Goal: Information Seeking & Learning: Learn about a topic

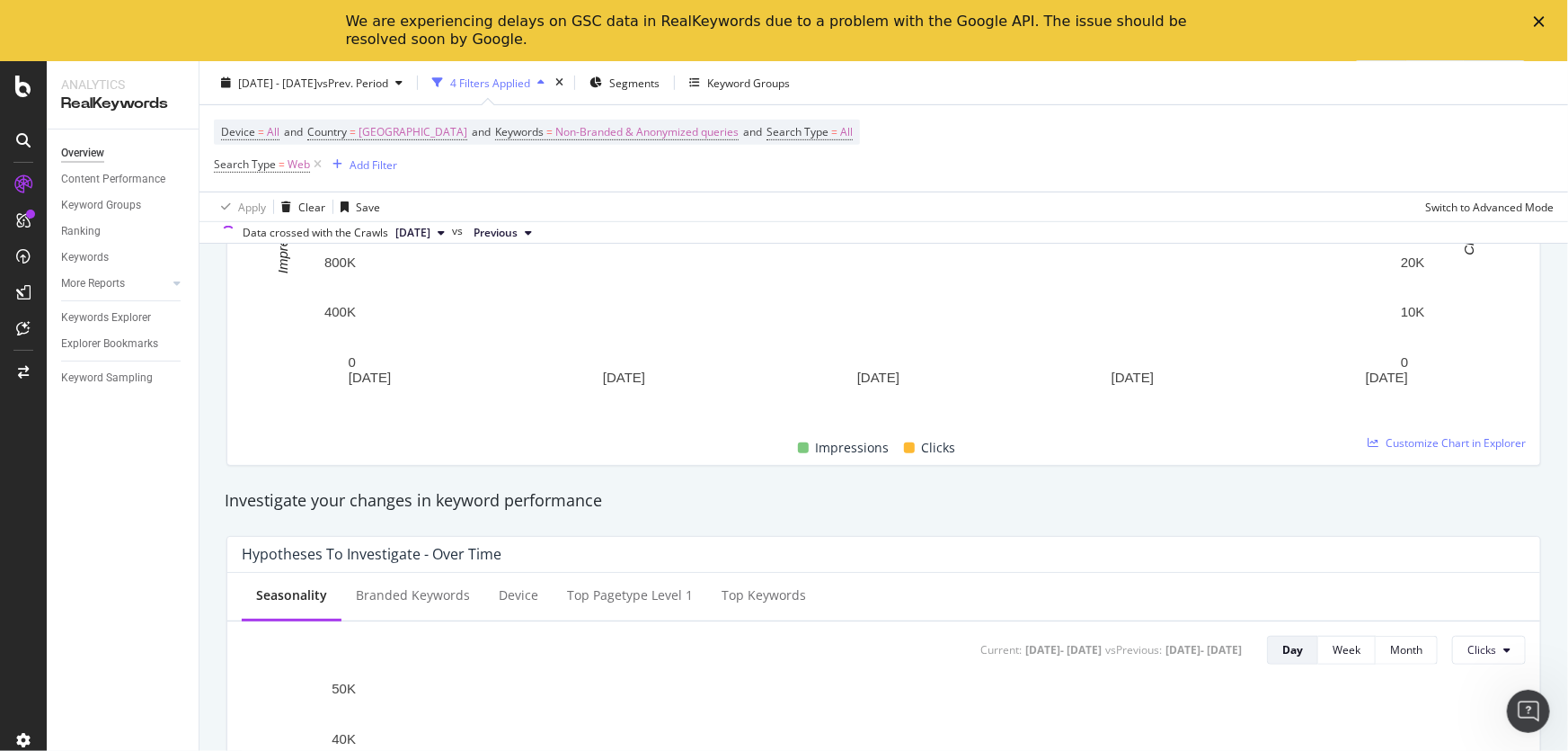
scroll to position [81, 0]
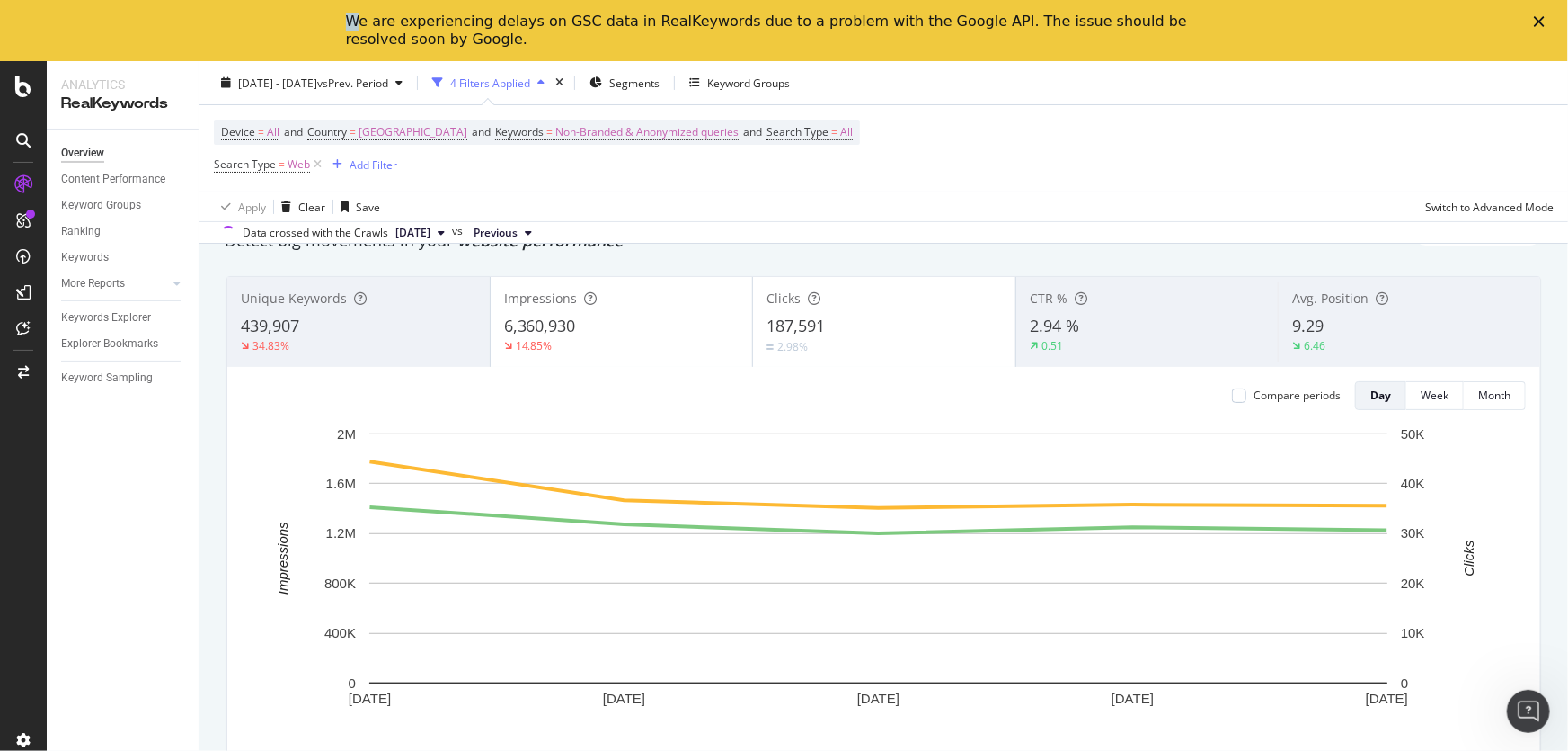
drag, startPoint x: 355, startPoint y: 20, endPoint x: 471, endPoint y: 67, distance: 125.2
click at [471, 61] on html "We are experiencing delays on GSC data in RealKeywords due to a problem with th…" at bounding box center [784, 31] width 1568 height 61
drag, startPoint x: 408, startPoint y: 39, endPoint x: 339, endPoint y: 27, distance: 70.0
click at [406, 37] on div "We are experiencing delays on GSC data in RealKeywords due to a problem with th…" at bounding box center [770, 31] width 848 height 36
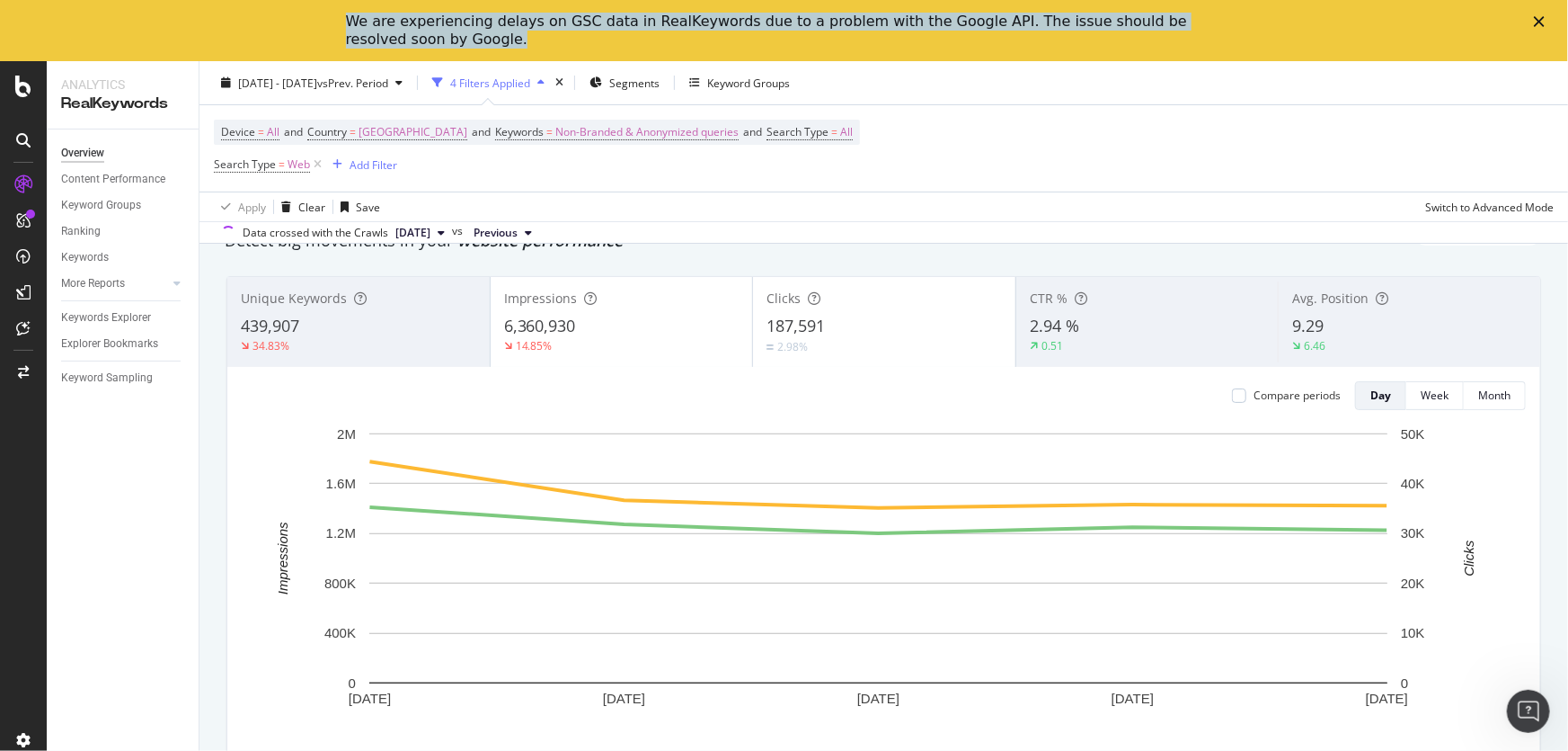
drag, startPoint x: 346, startPoint y: 25, endPoint x: 422, endPoint y: 47, distance: 79.1
click at [422, 47] on div "We are experiencing delays on GSC data in RealKeywords due to a problem with th…" at bounding box center [770, 31] width 848 height 36
copy div "We are experiencing delays on GSC data in RealKeywords due to a problem with th…"
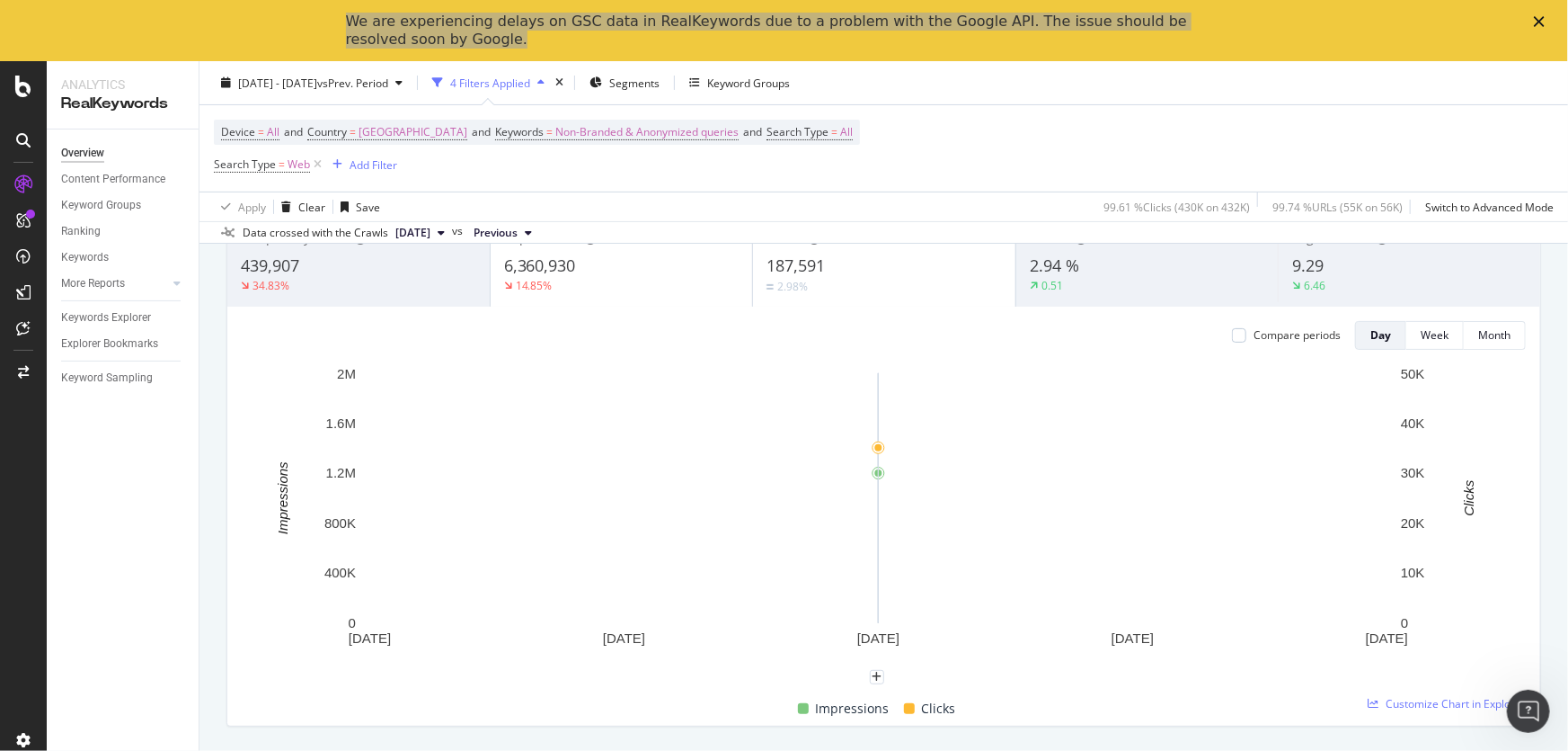
scroll to position [0, 0]
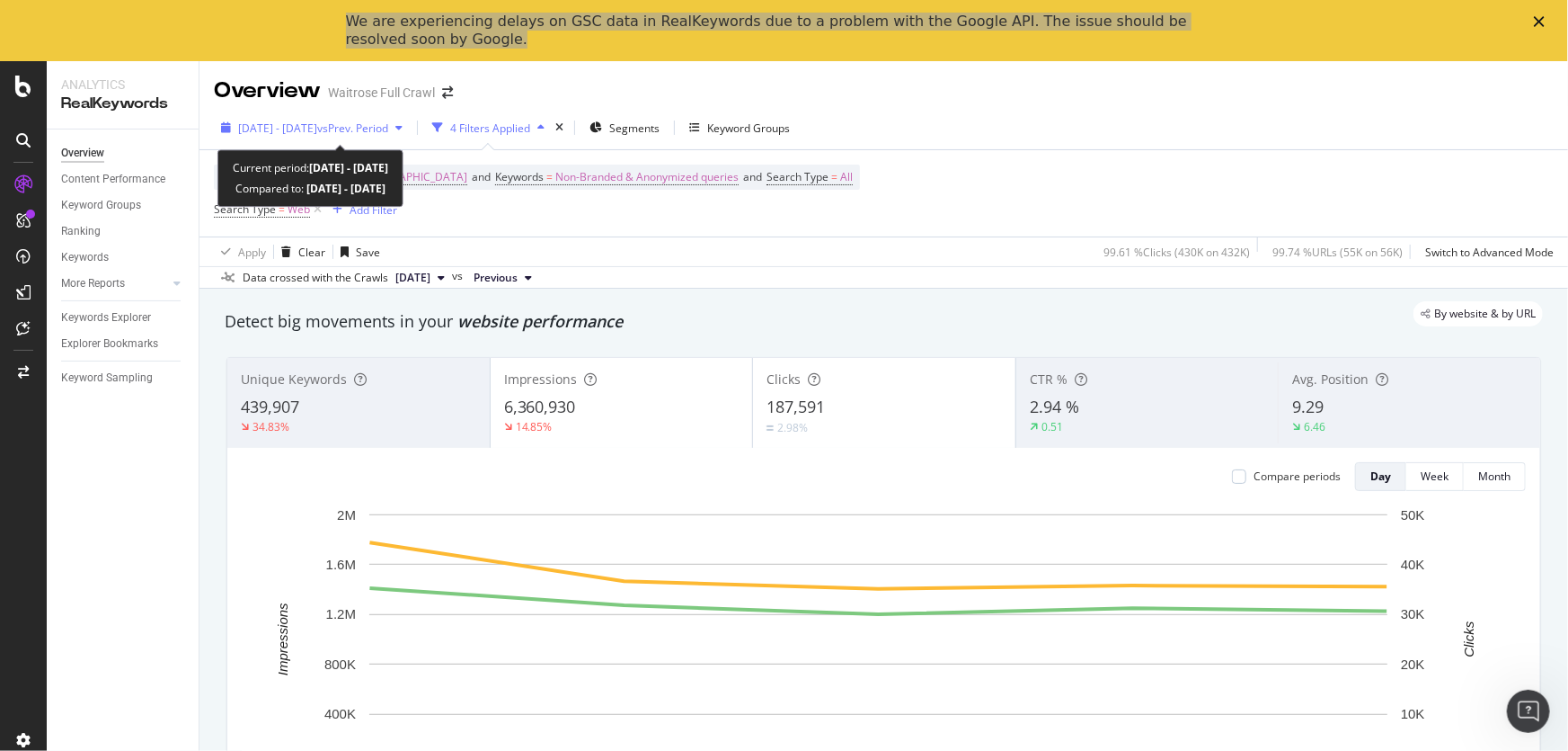
click at [383, 135] on span "vs Prev. Period" at bounding box center [352, 128] width 71 height 15
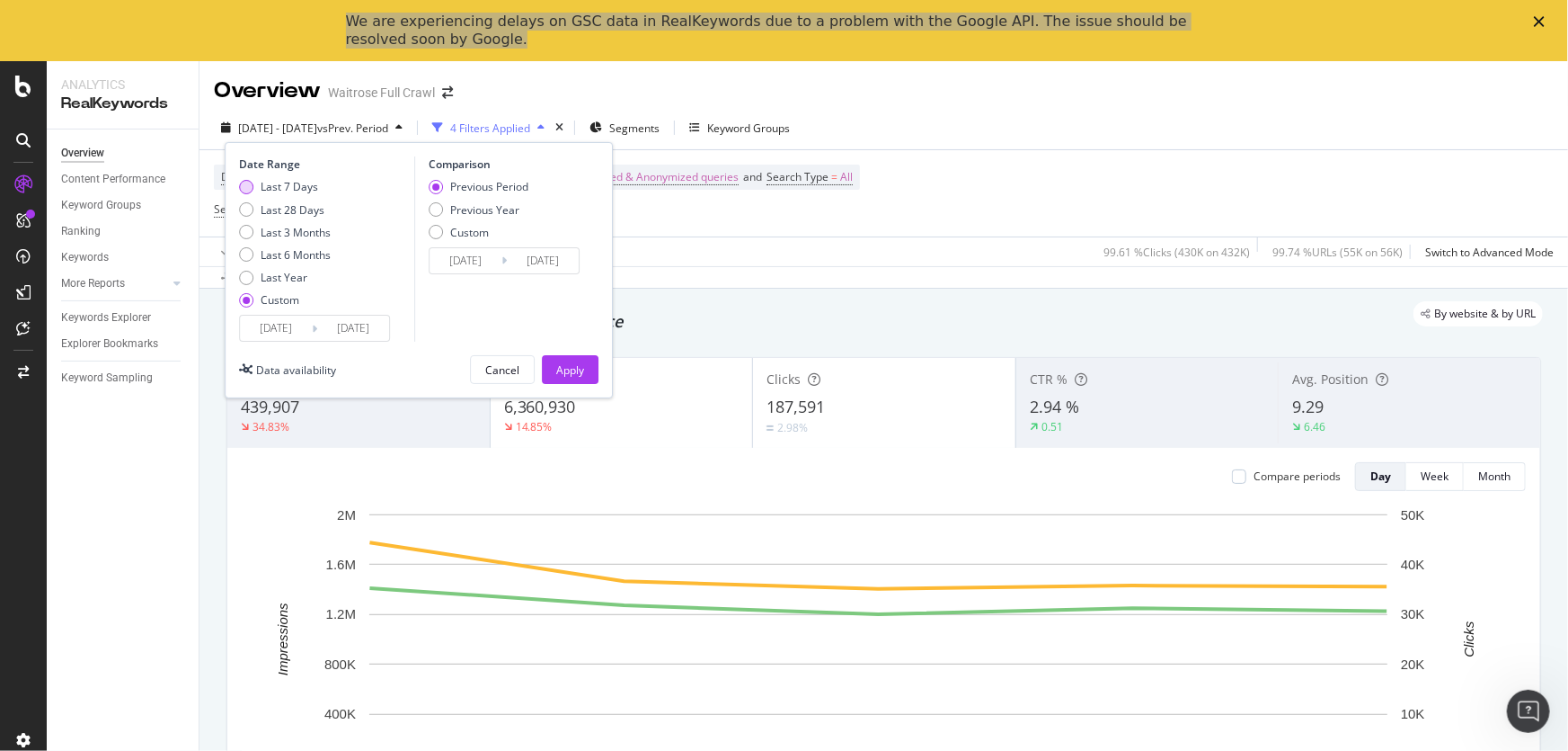
click at [269, 191] on div "Last 7 Days" at bounding box center [289, 186] width 58 height 15
type input "[DATE]"
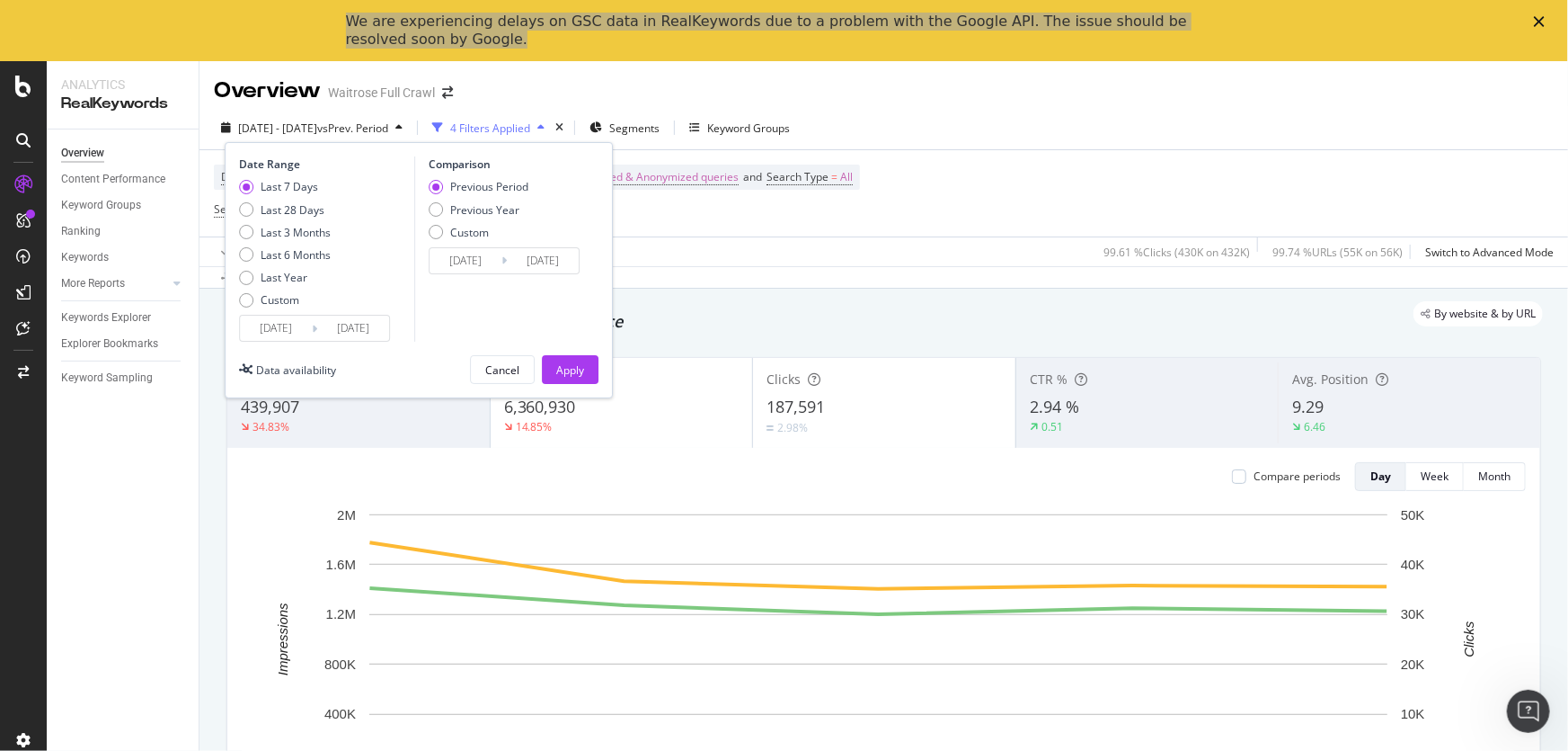
click at [304, 336] on input "[DATE]" at bounding box center [276, 328] width 72 height 25
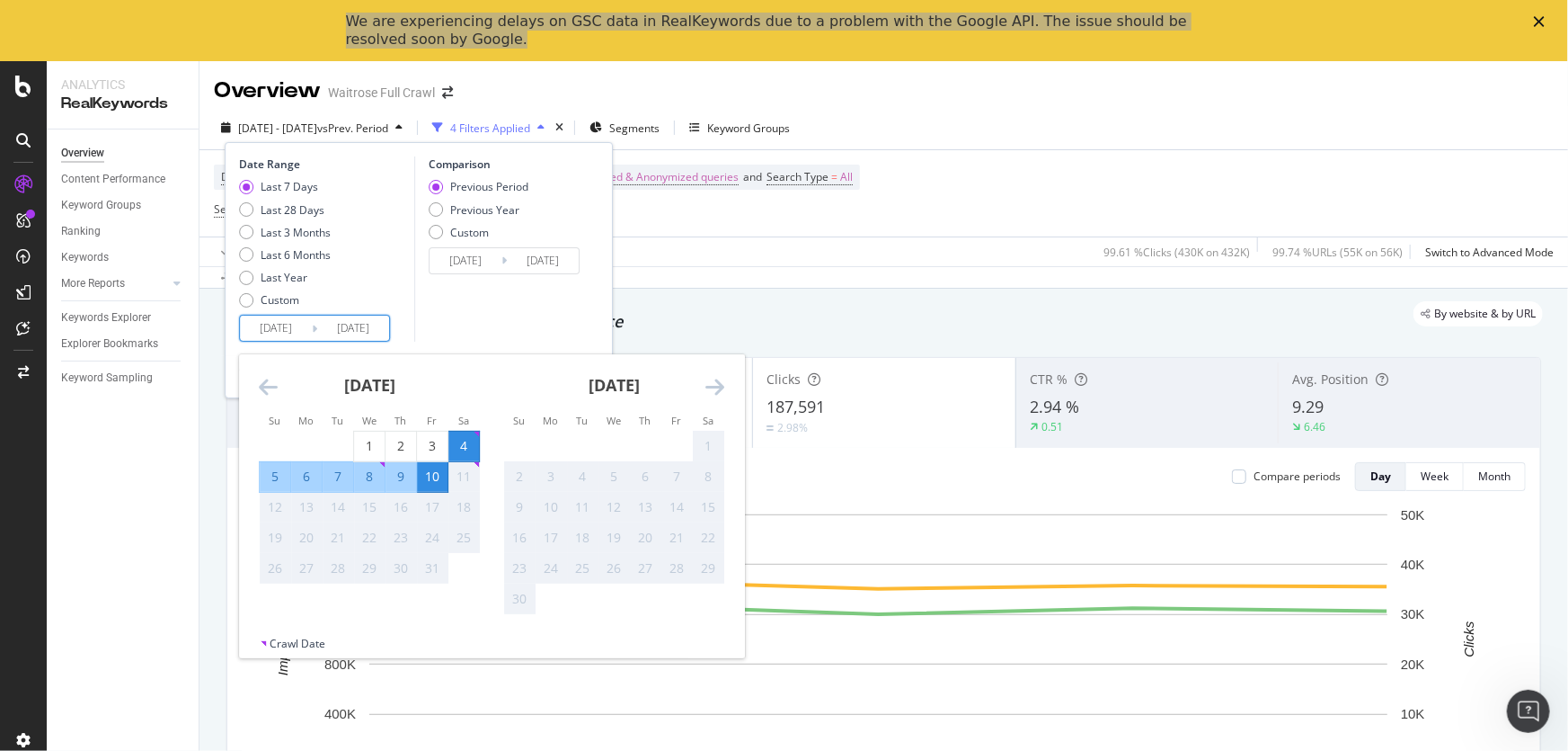
click at [276, 477] on div "5" at bounding box center [275, 477] width 31 height 18
type input "[DATE]"
click at [424, 477] on div "10" at bounding box center [433, 477] width 31 height 18
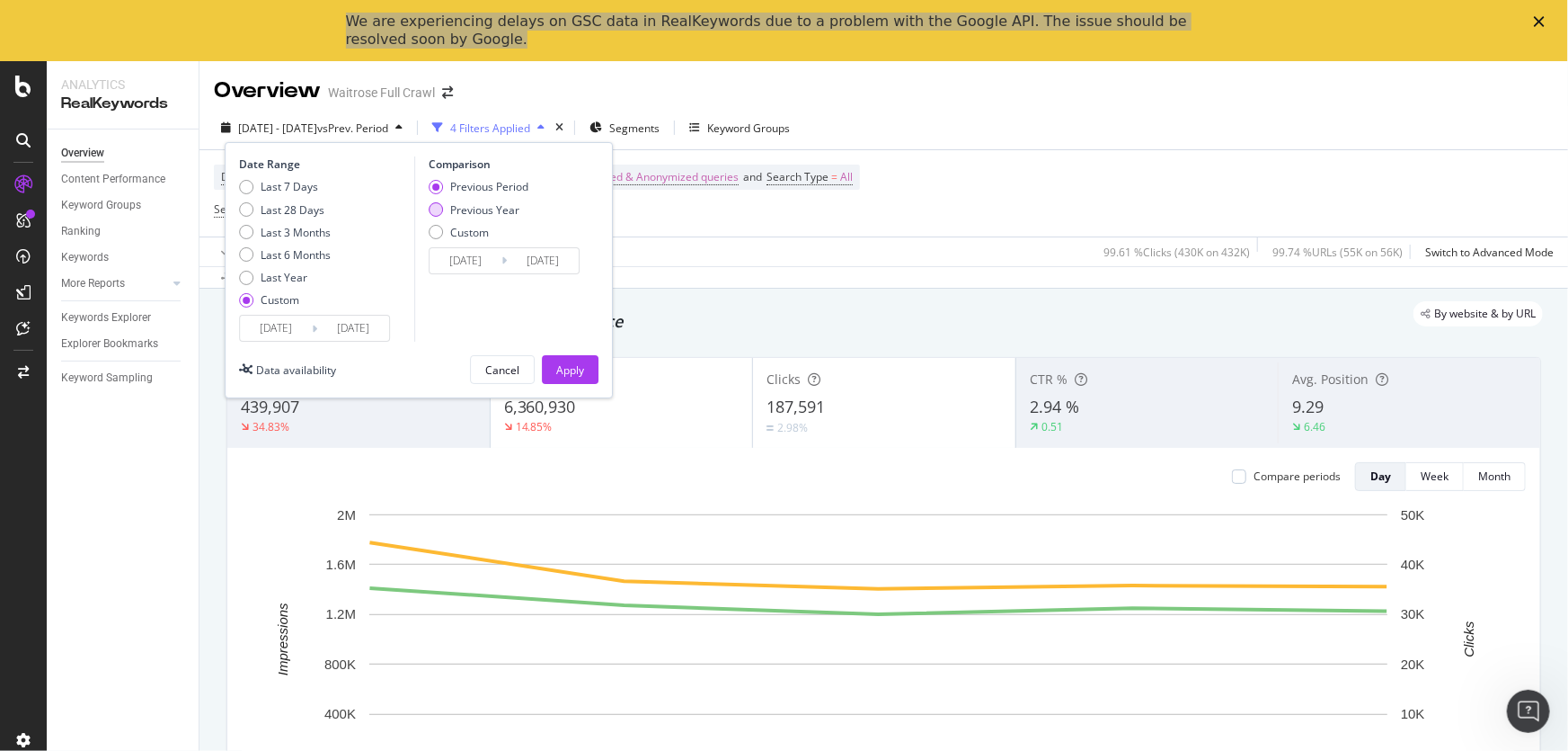
click at [471, 208] on div "Previous Year" at bounding box center [485, 209] width 69 height 15
type input "[DATE]"
click at [484, 187] on div "Previous Period" at bounding box center [489, 186] width 78 height 15
type input "[DATE]"
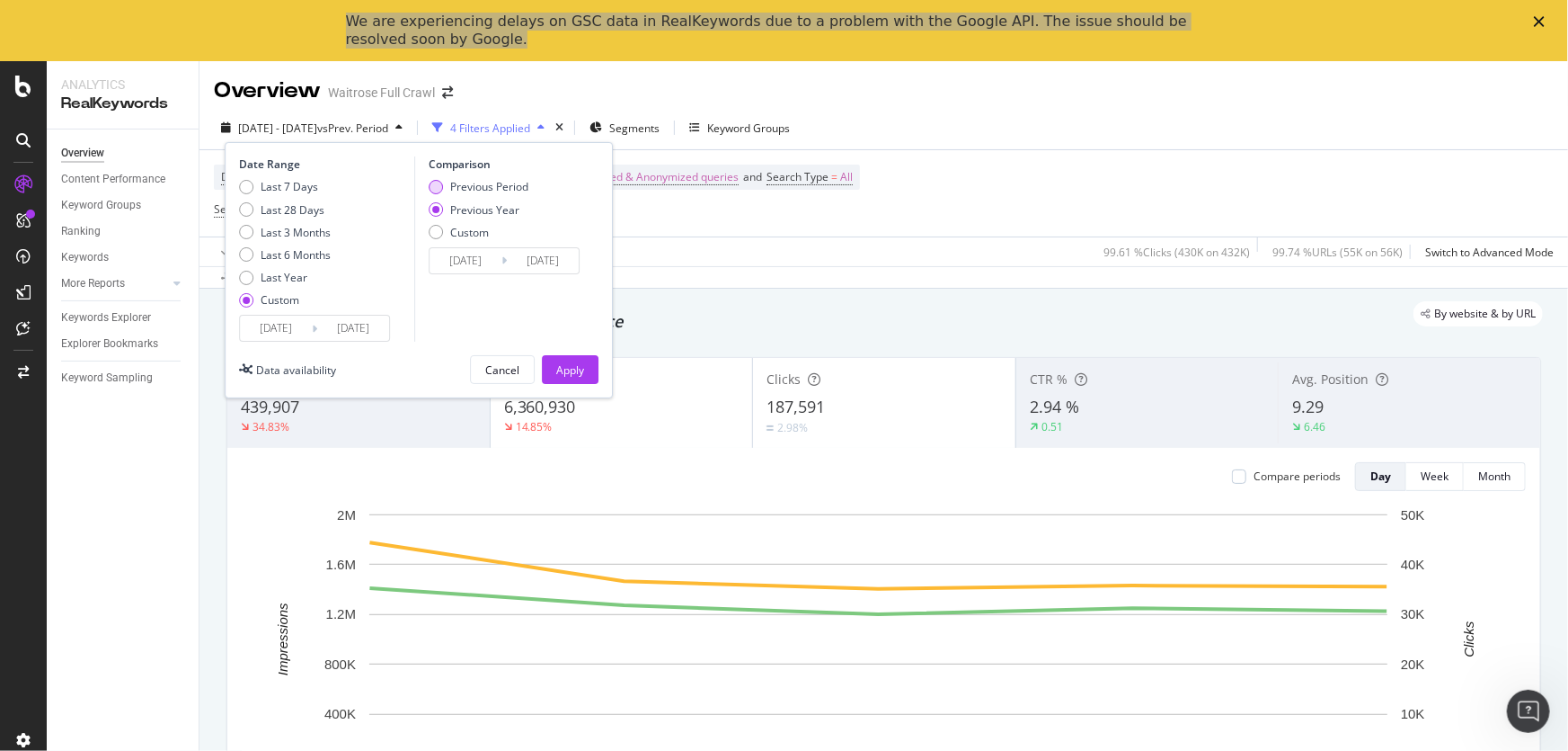
type input "[DATE]"
click at [464, 265] on input "[DATE]" at bounding box center [466, 261] width 72 height 25
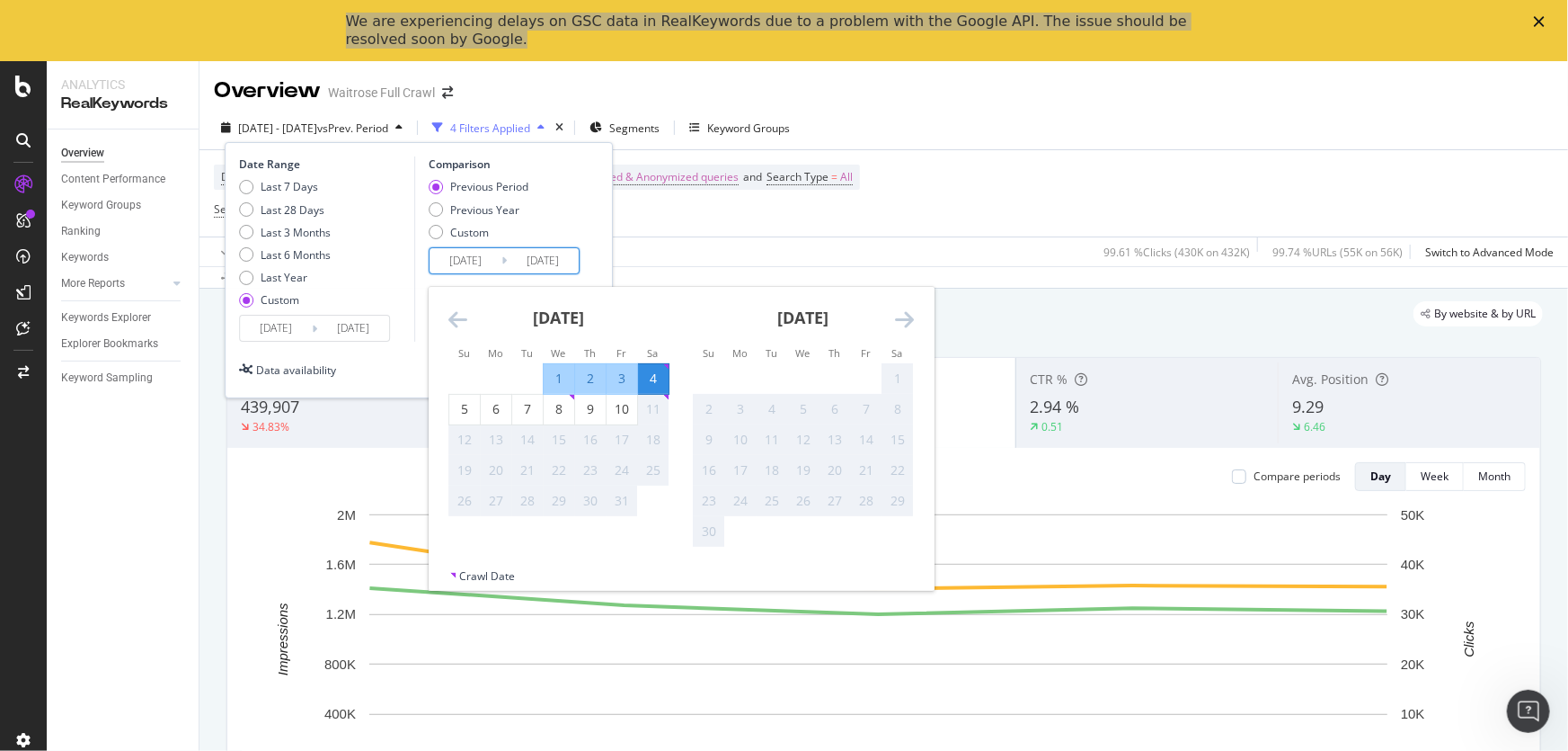
click at [464, 331] on div "[DATE]" at bounding box center [559, 325] width 221 height 77
click at [458, 324] on icon "Move backward to switch to the previous month." at bounding box center [458, 319] width 19 height 22
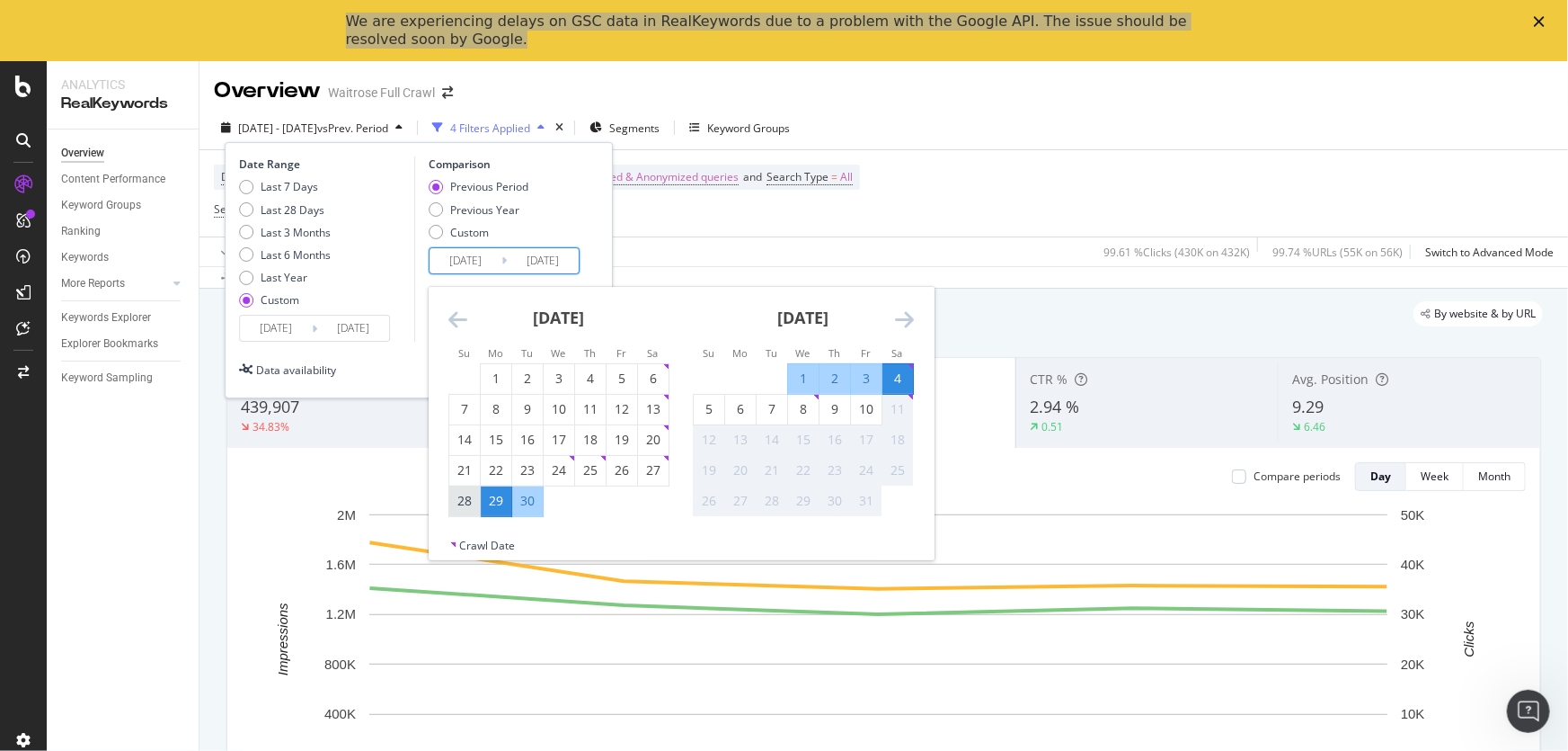
click at [468, 493] on div "28" at bounding box center [465, 501] width 31 height 18
type input "[DATE]"
click at [866, 375] on div "3" at bounding box center [866, 379] width 31 height 18
type input "[DATE]"
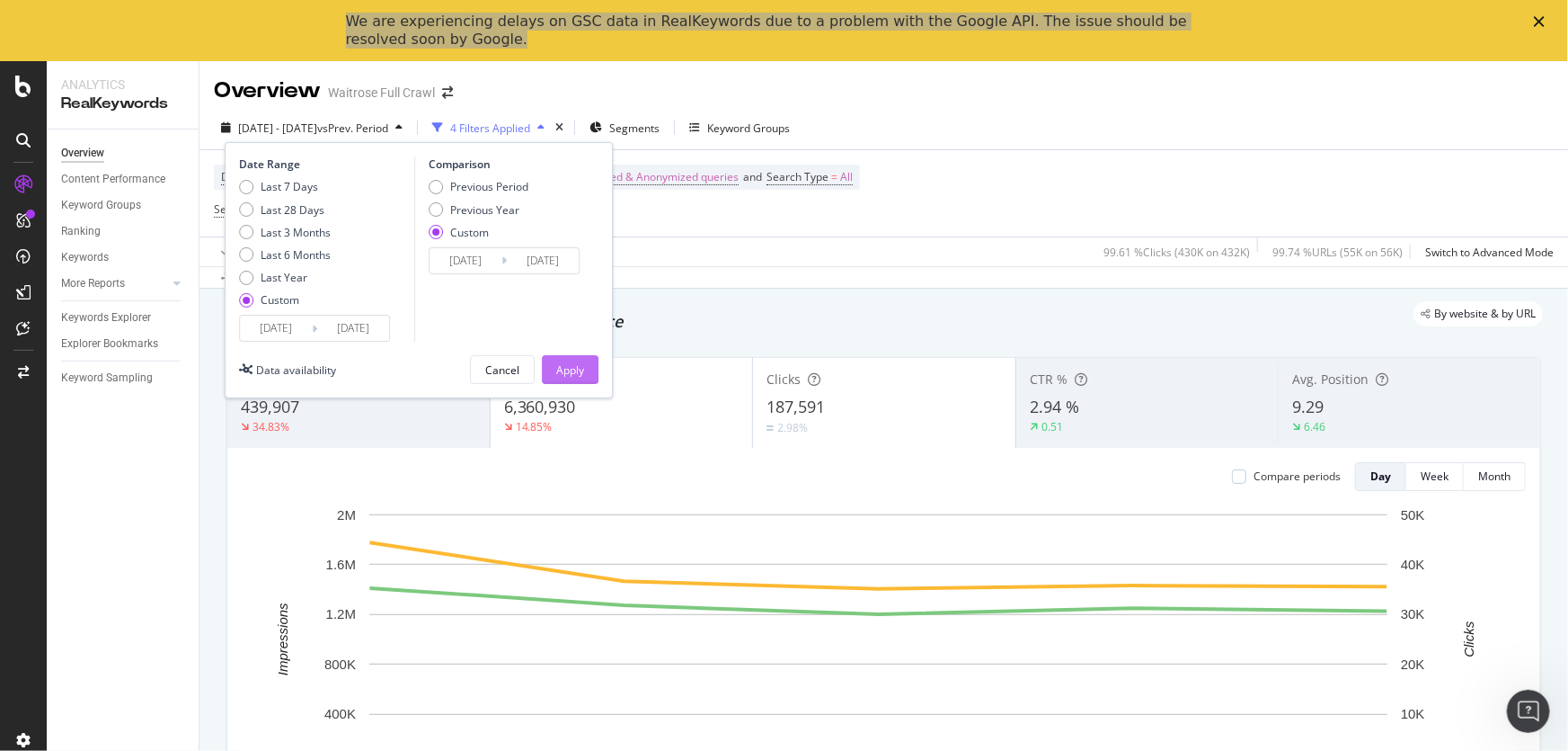
click at [557, 366] on div "Apply" at bounding box center [570, 370] width 28 height 15
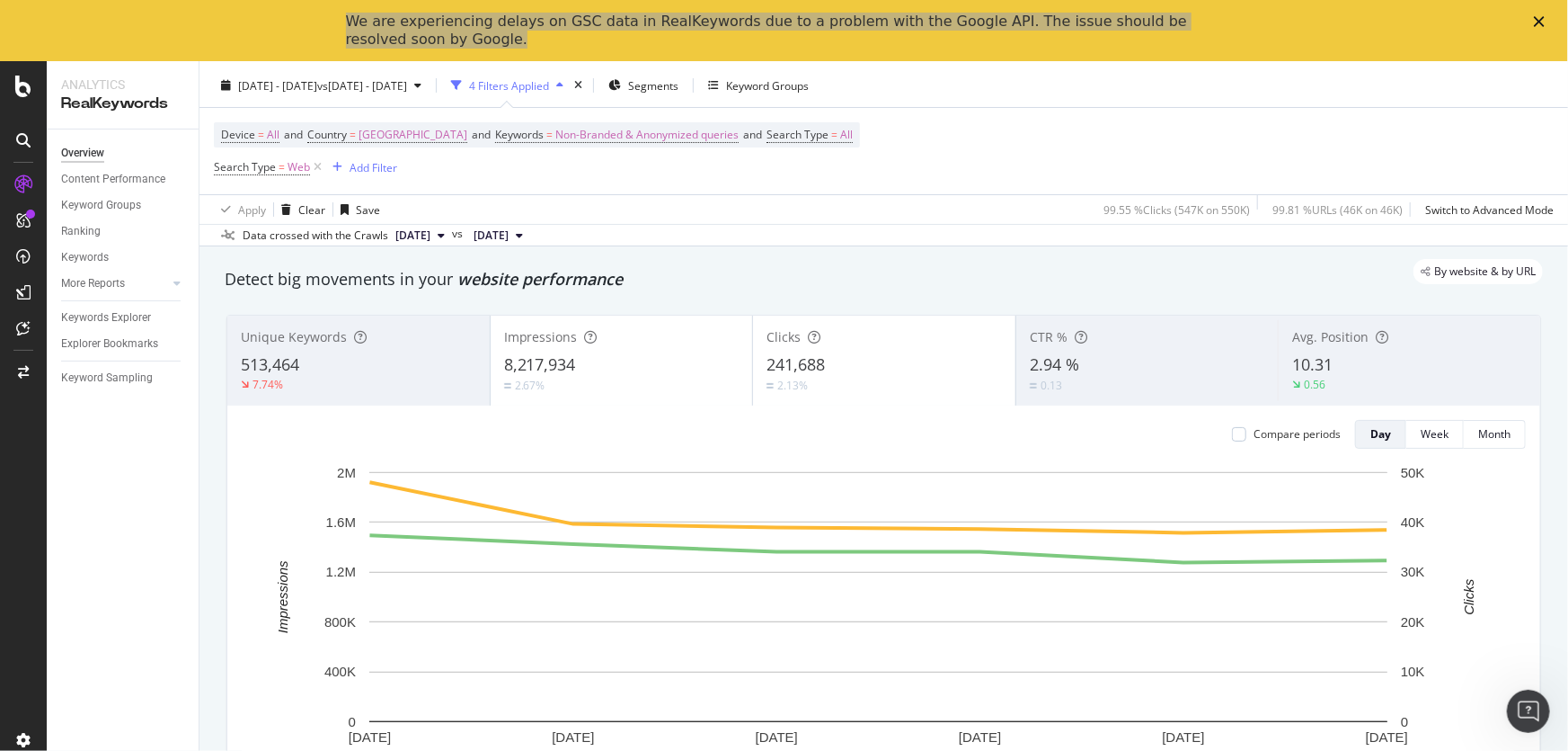
scroll to position [81, 0]
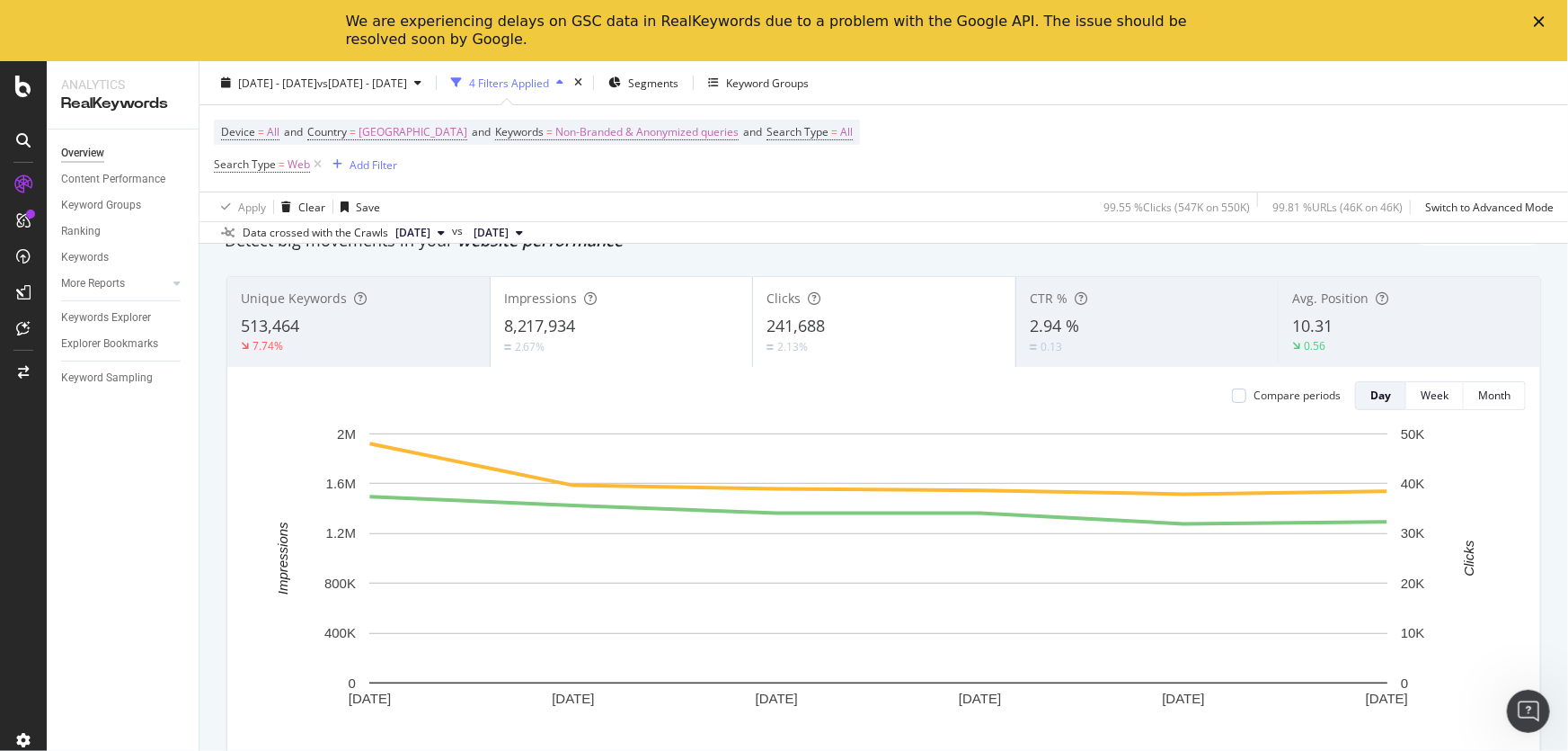
click at [1541, 26] on icon "Close" at bounding box center [1539, 22] width 11 height 11
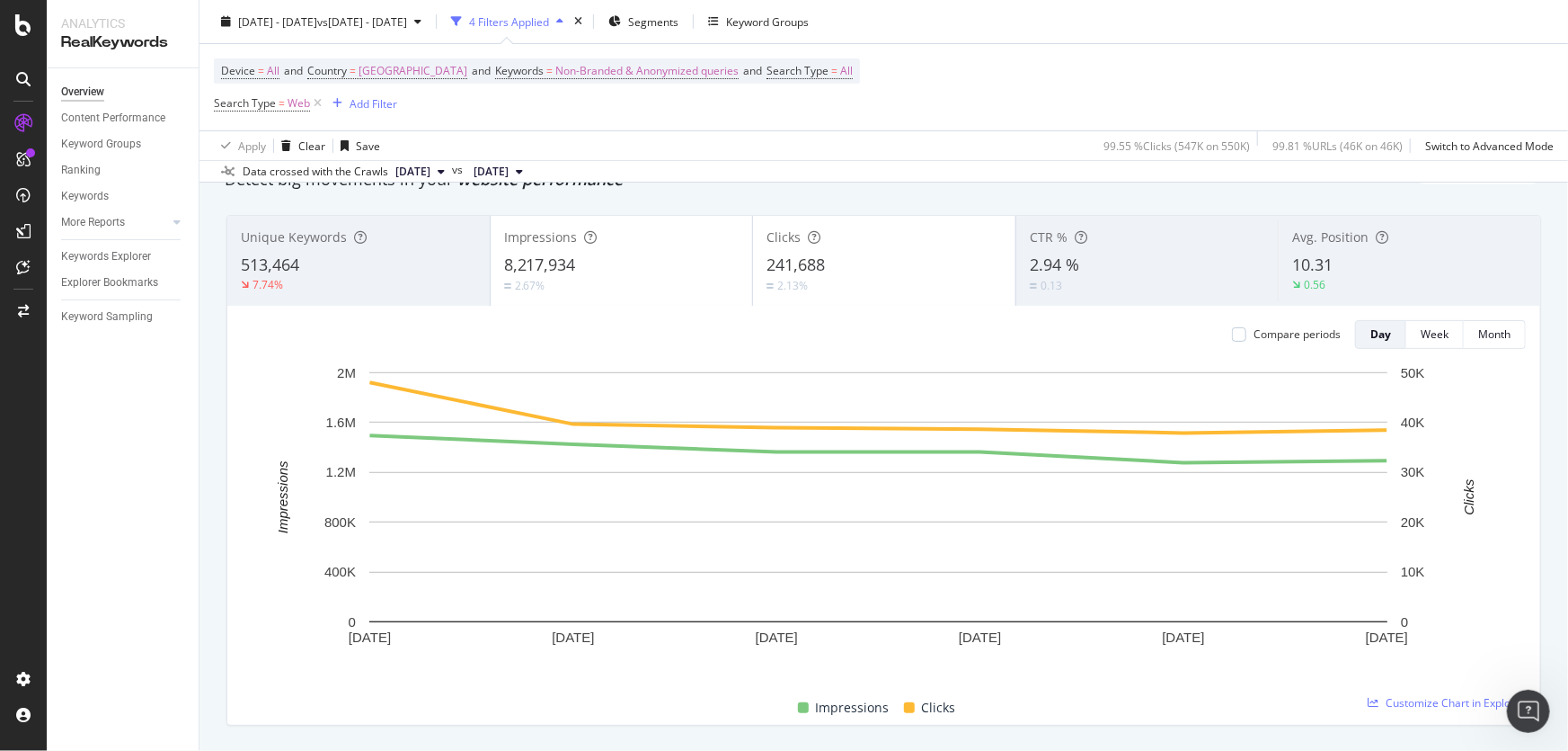
scroll to position [0, 0]
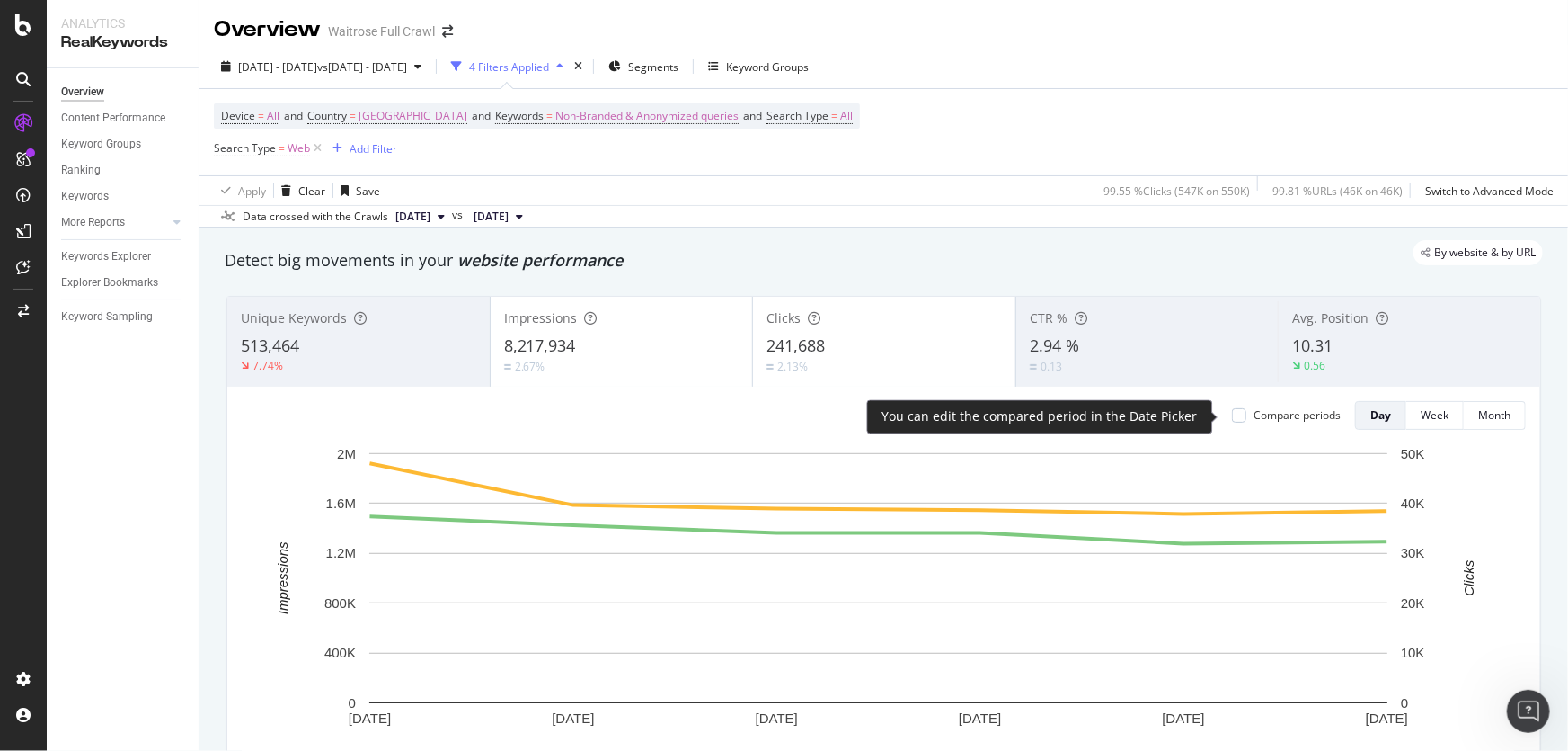
click at [1276, 419] on div "Compare periods" at bounding box center [1297, 415] width 87 height 15
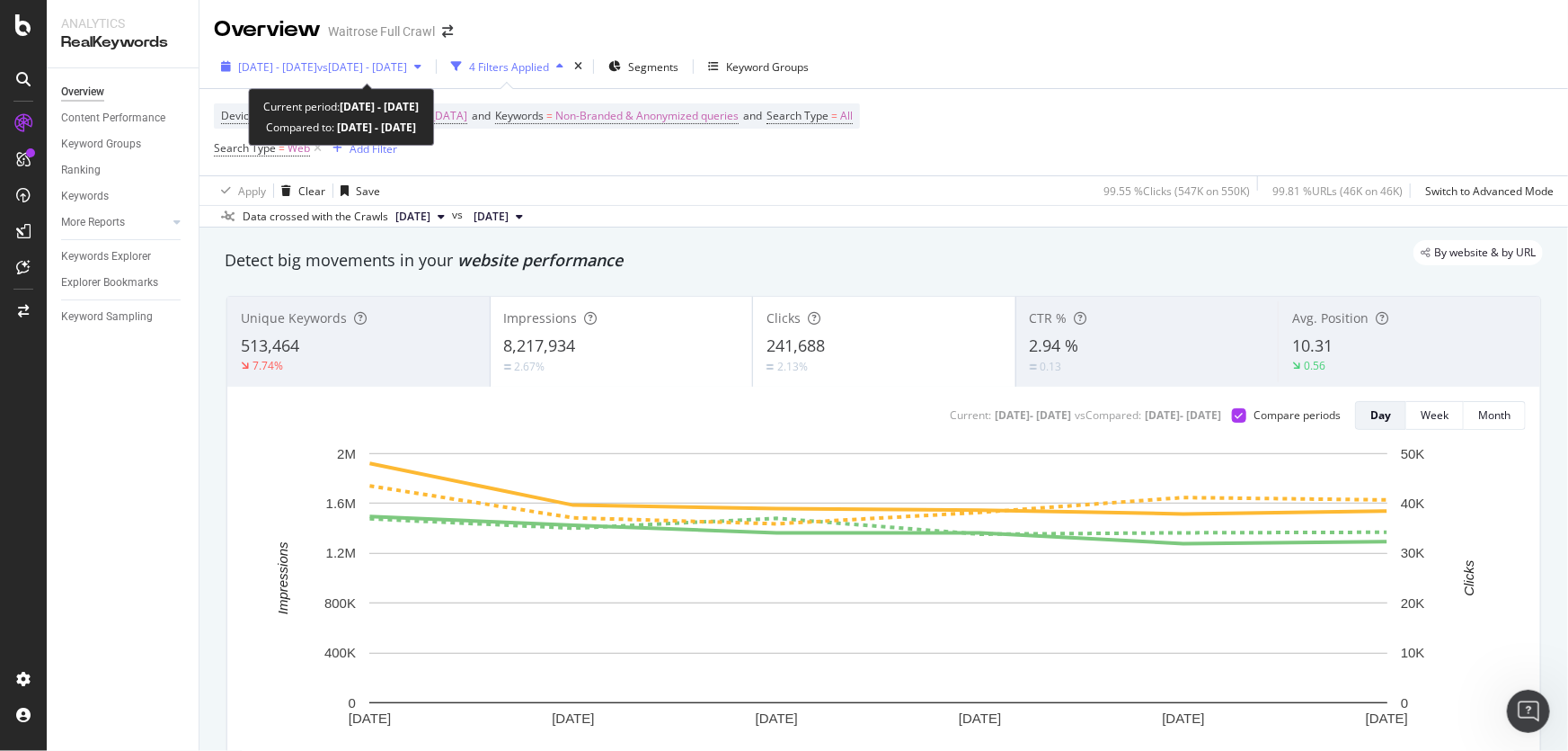
click at [392, 65] on span "vs [DATE] - [DATE]" at bounding box center [362, 67] width 90 height 15
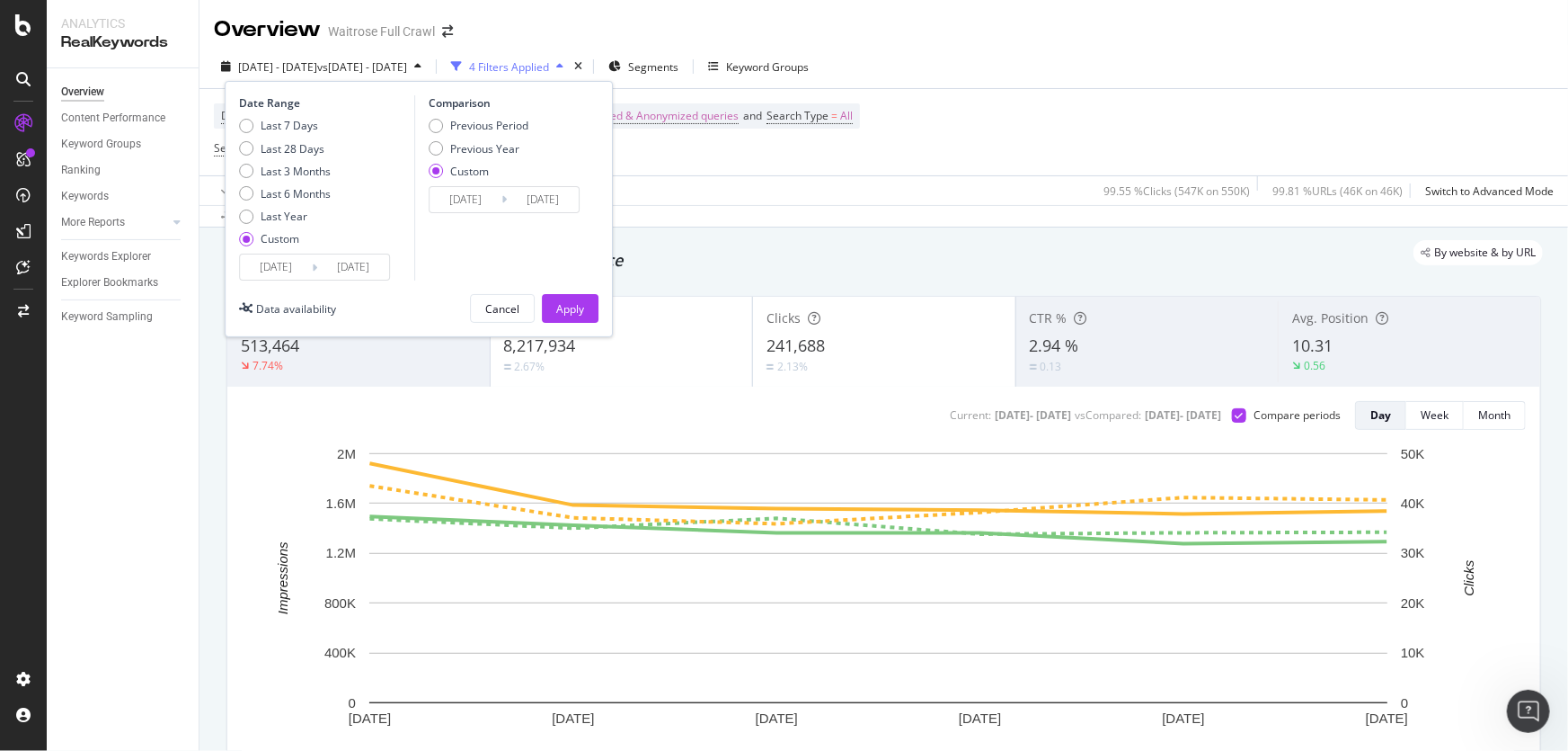
click at [287, 273] on input "[DATE]" at bounding box center [276, 267] width 72 height 25
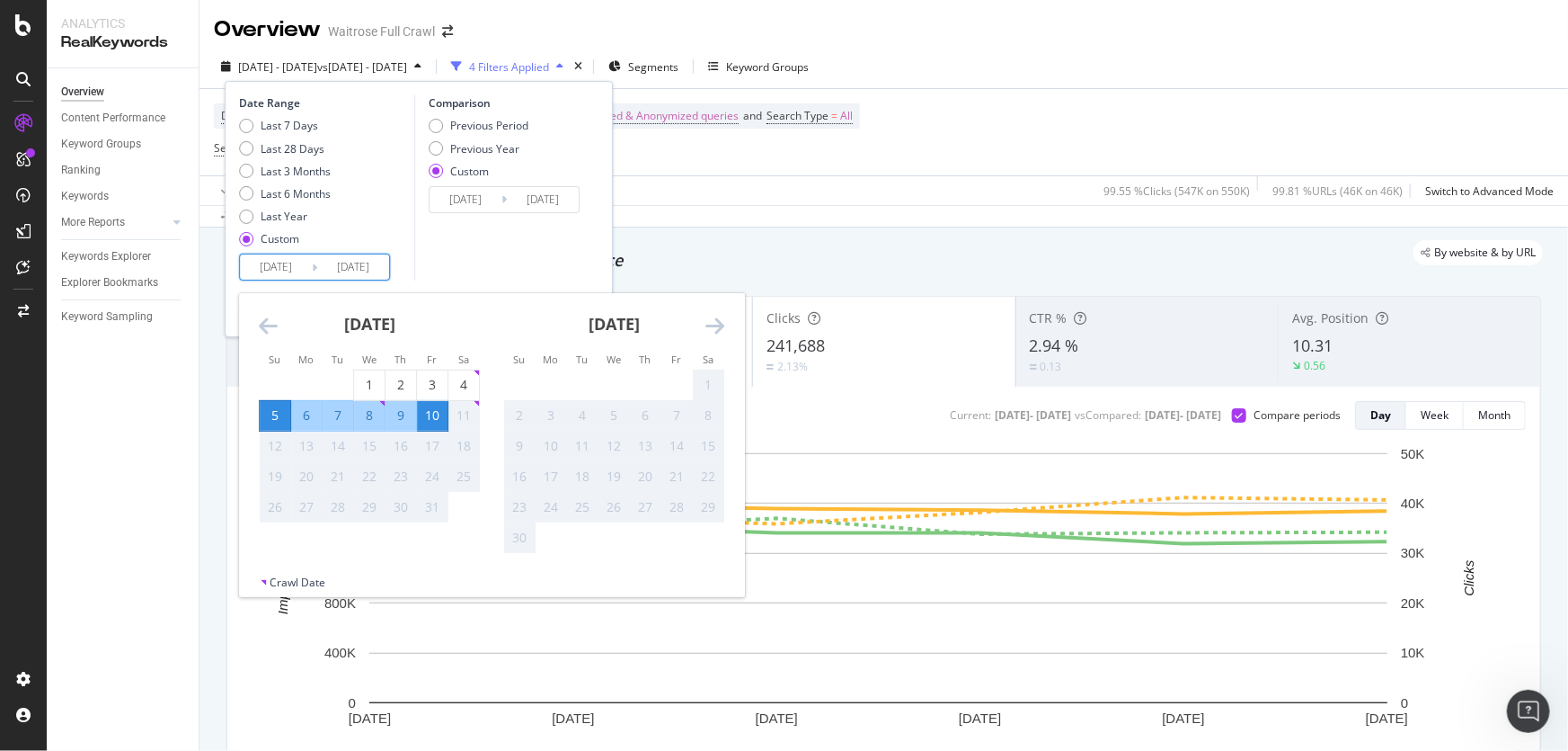
click at [761, 248] on div "By website & by URL" at bounding box center [874, 252] width 1336 height 25
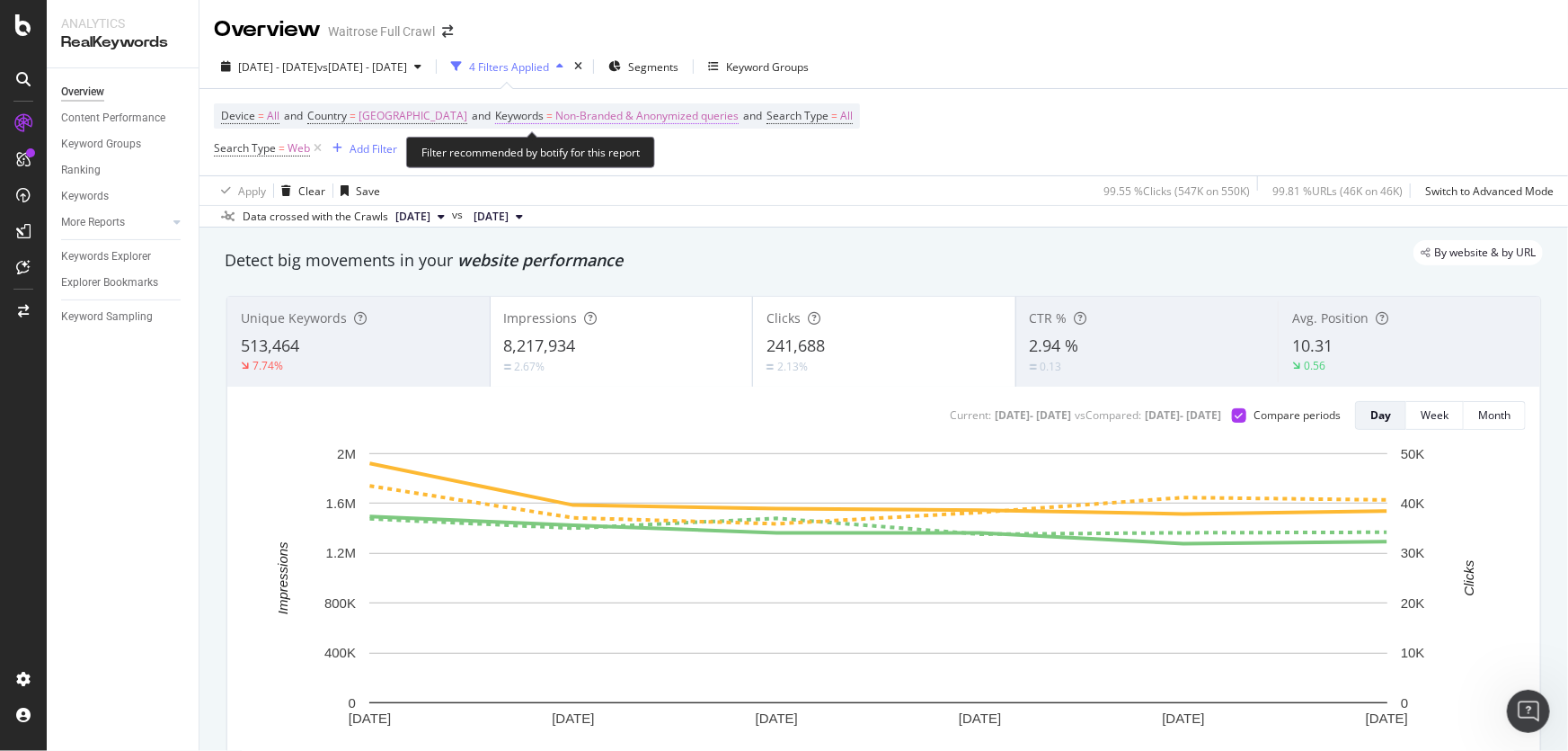
click at [669, 120] on span "Non-Branded & Anonymized queries" at bounding box center [646, 116] width 183 height 25
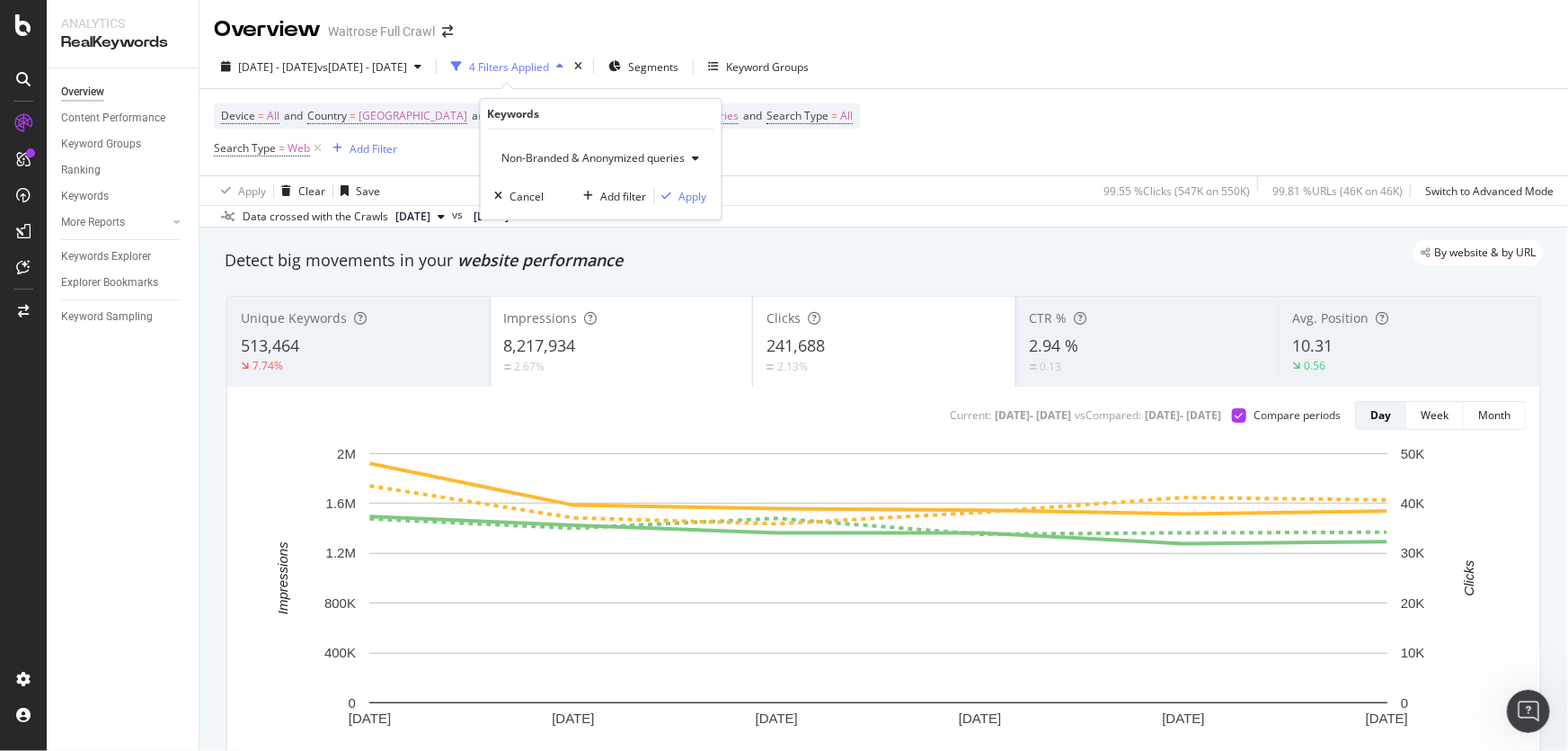
click at [583, 162] on span "Non-Branded & Anonymized queries" at bounding box center [590, 158] width 190 height 15
click at [581, 200] on span "Non-Branded" at bounding box center [604, 193] width 187 height 16
click at [680, 197] on div "Apply" at bounding box center [679, 196] width 28 height 15
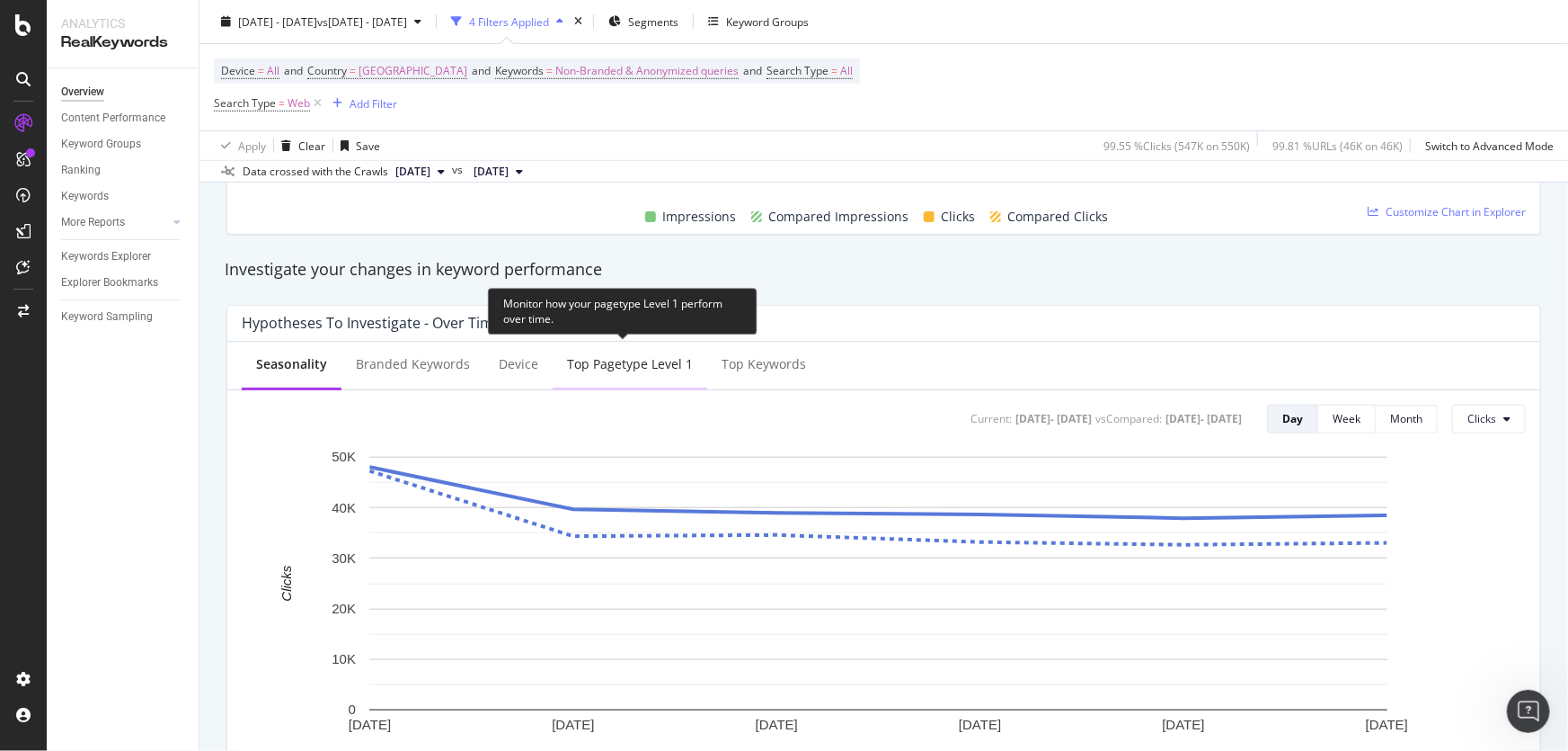
click at [644, 363] on div "Top pagetype Level 1" at bounding box center [630, 364] width 126 height 18
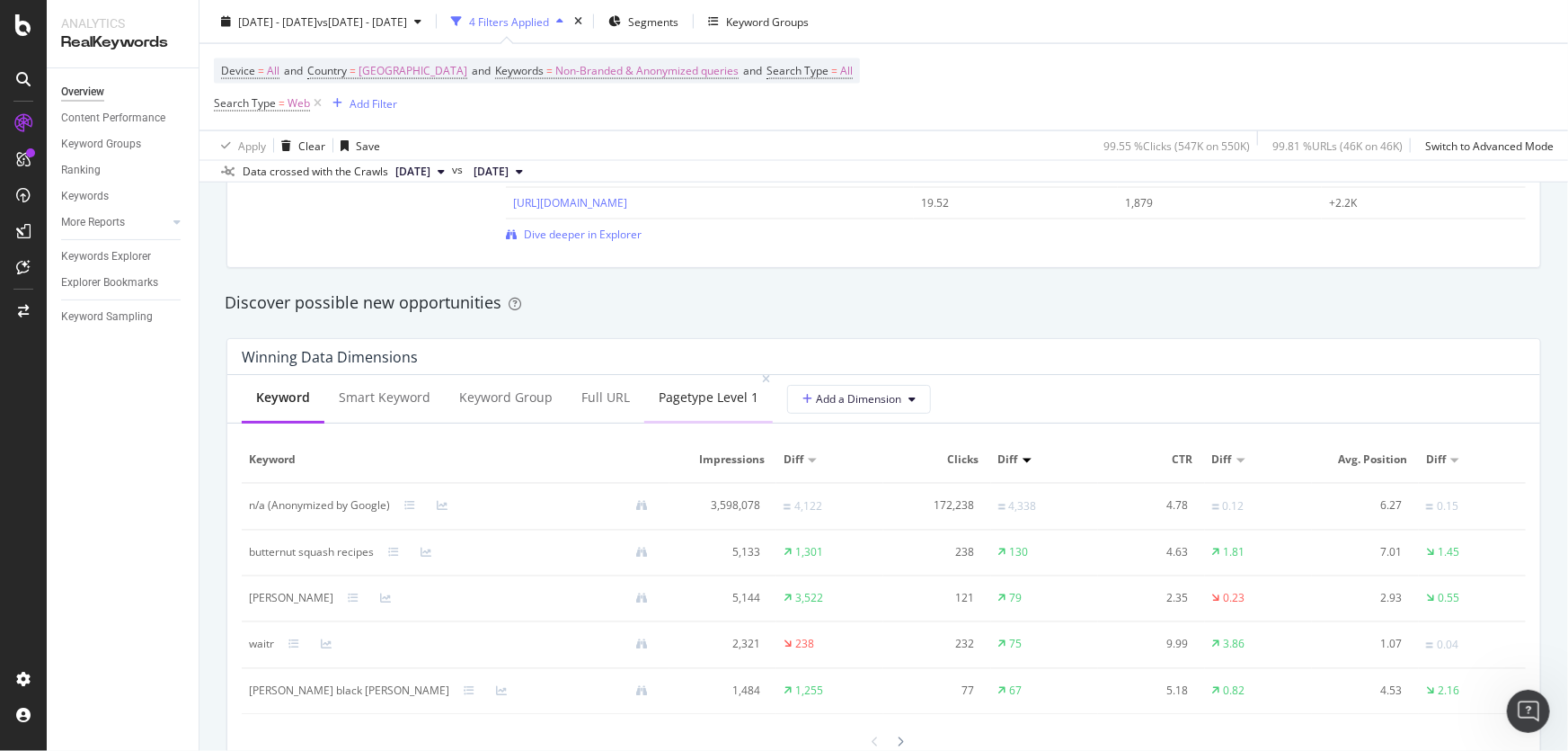
click at [735, 408] on div "pagetype Level 1" at bounding box center [708, 398] width 129 height 50
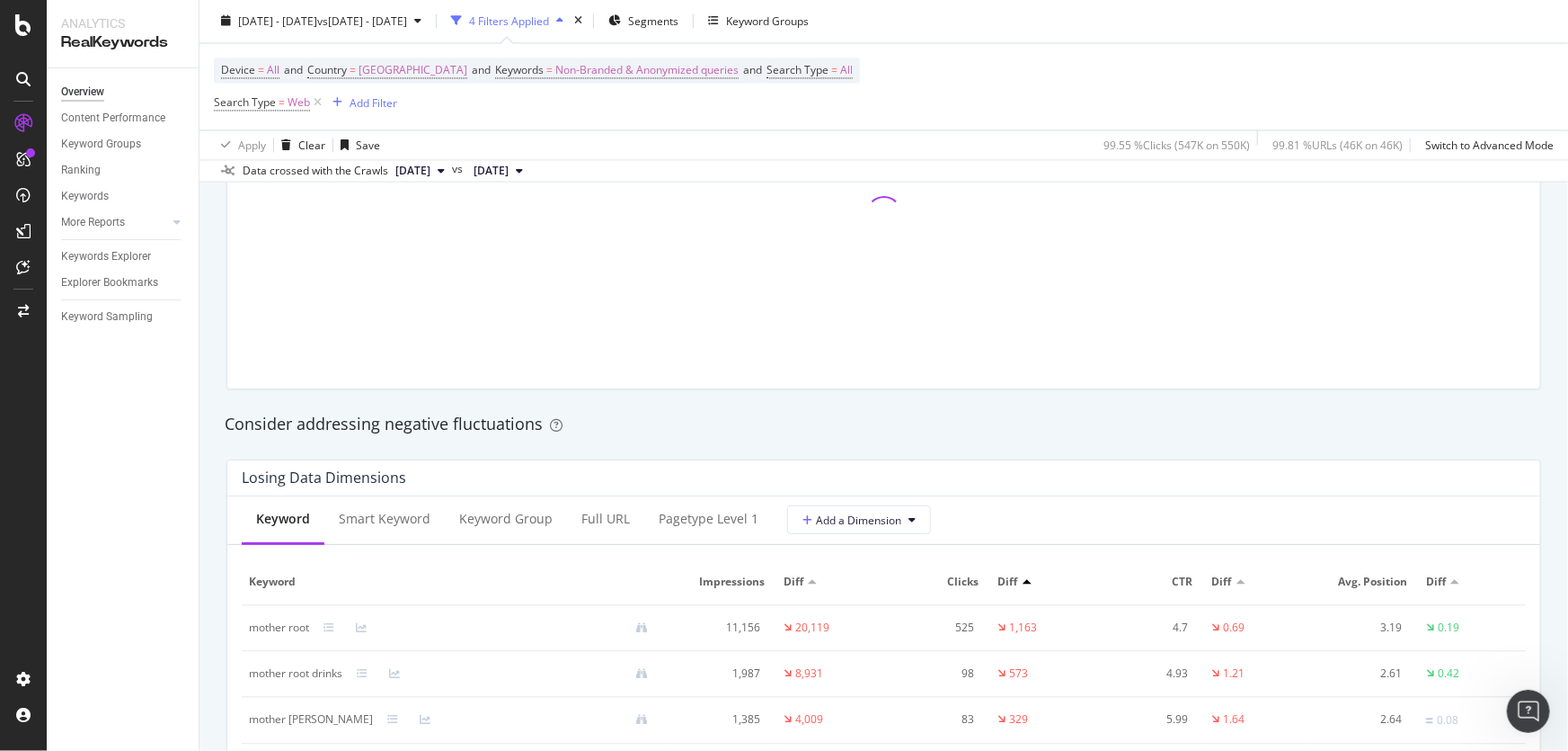
scroll to position [1879, 0]
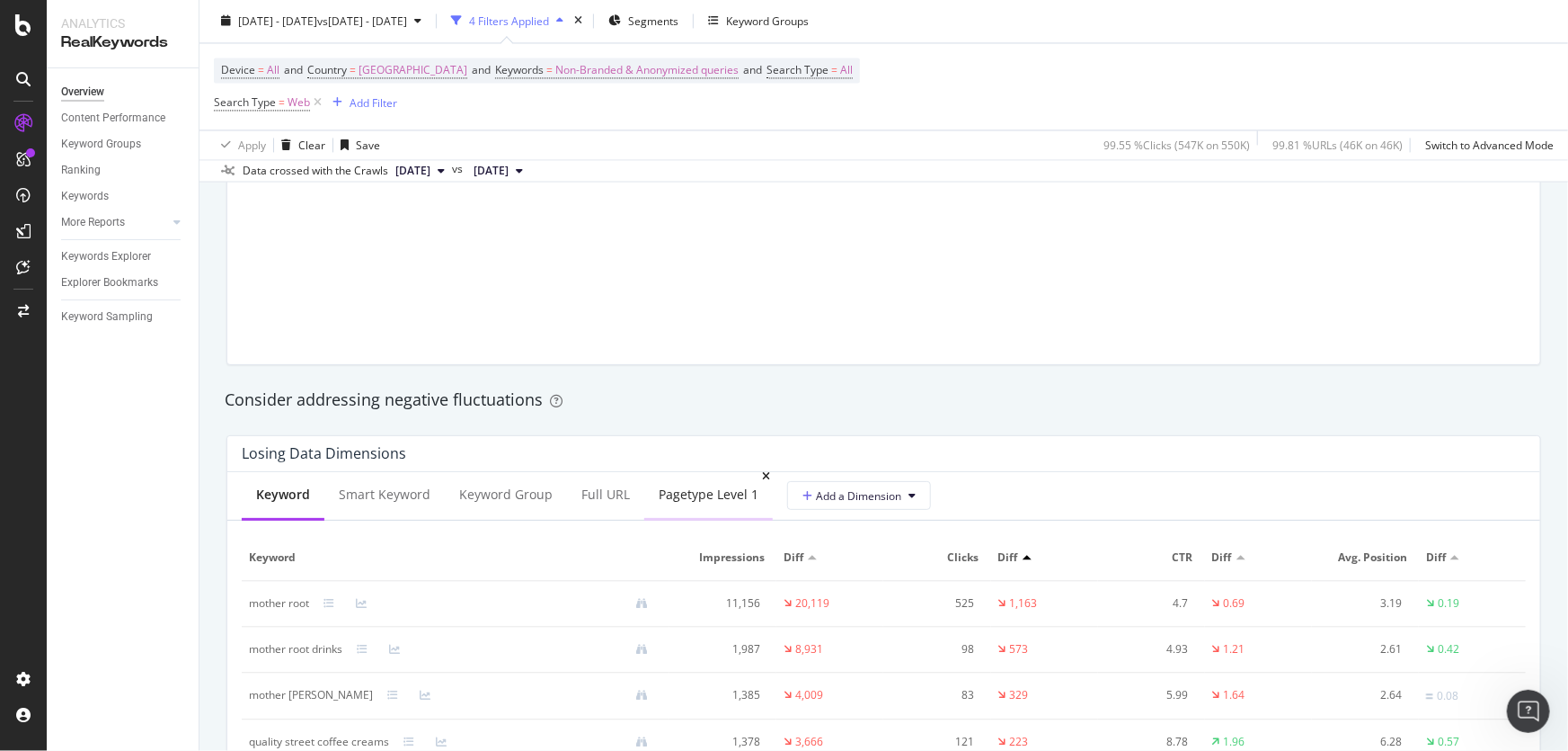
click at [710, 500] on div "pagetype Level 1" at bounding box center [708, 495] width 100 height 18
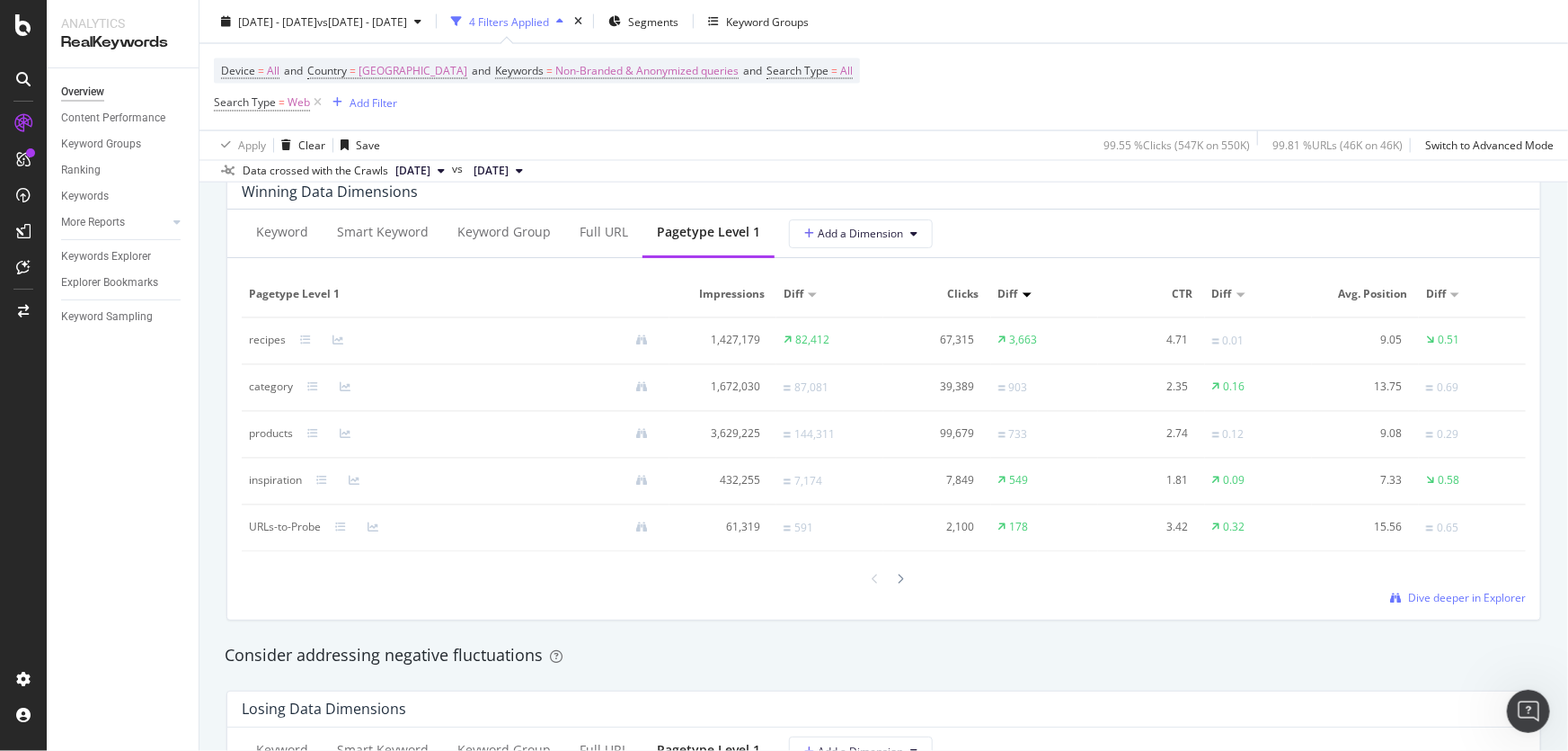
scroll to position [1635, 0]
click at [303, 346] on icon at bounding box center [305, 343] width 11 height 11
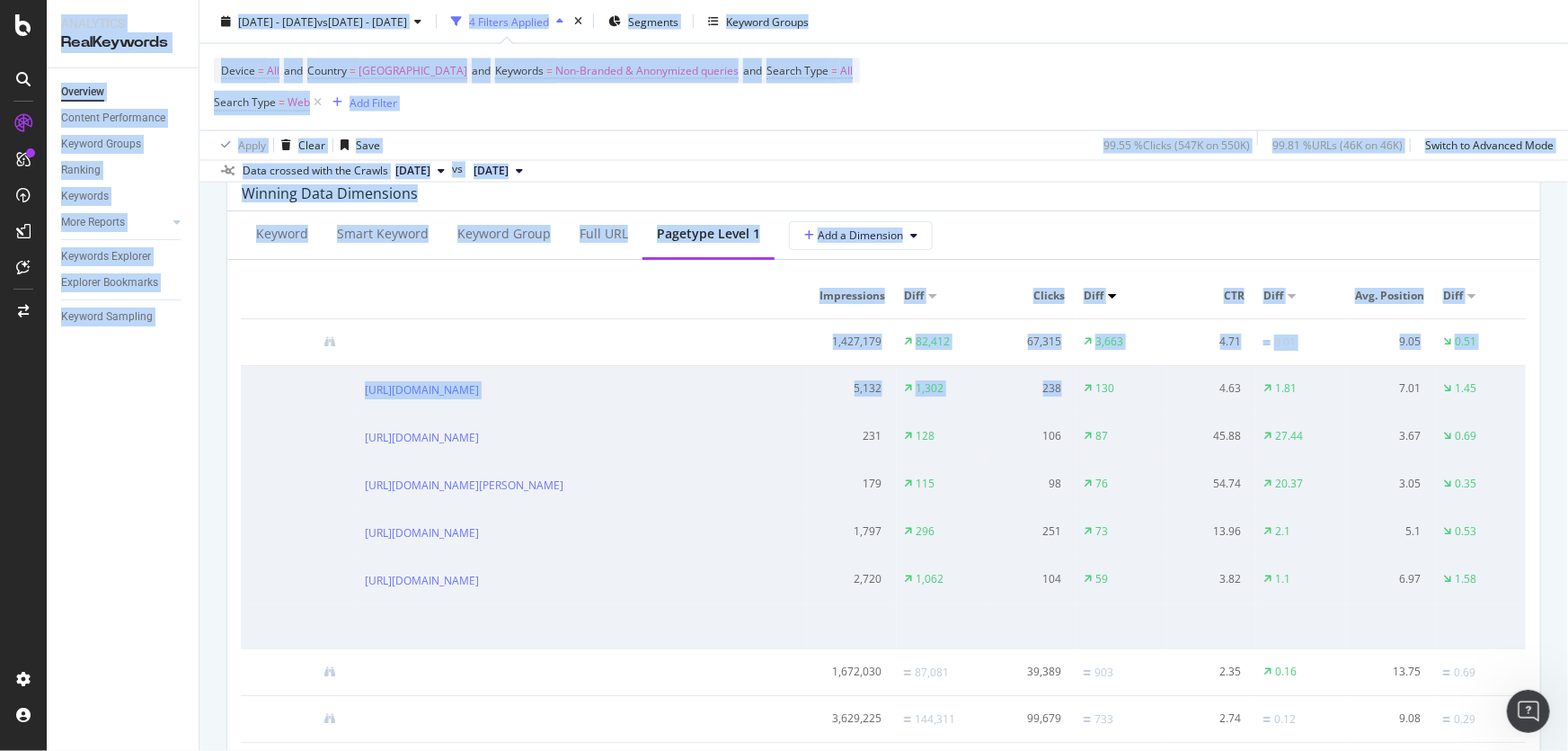
scroll to position [0, 0]
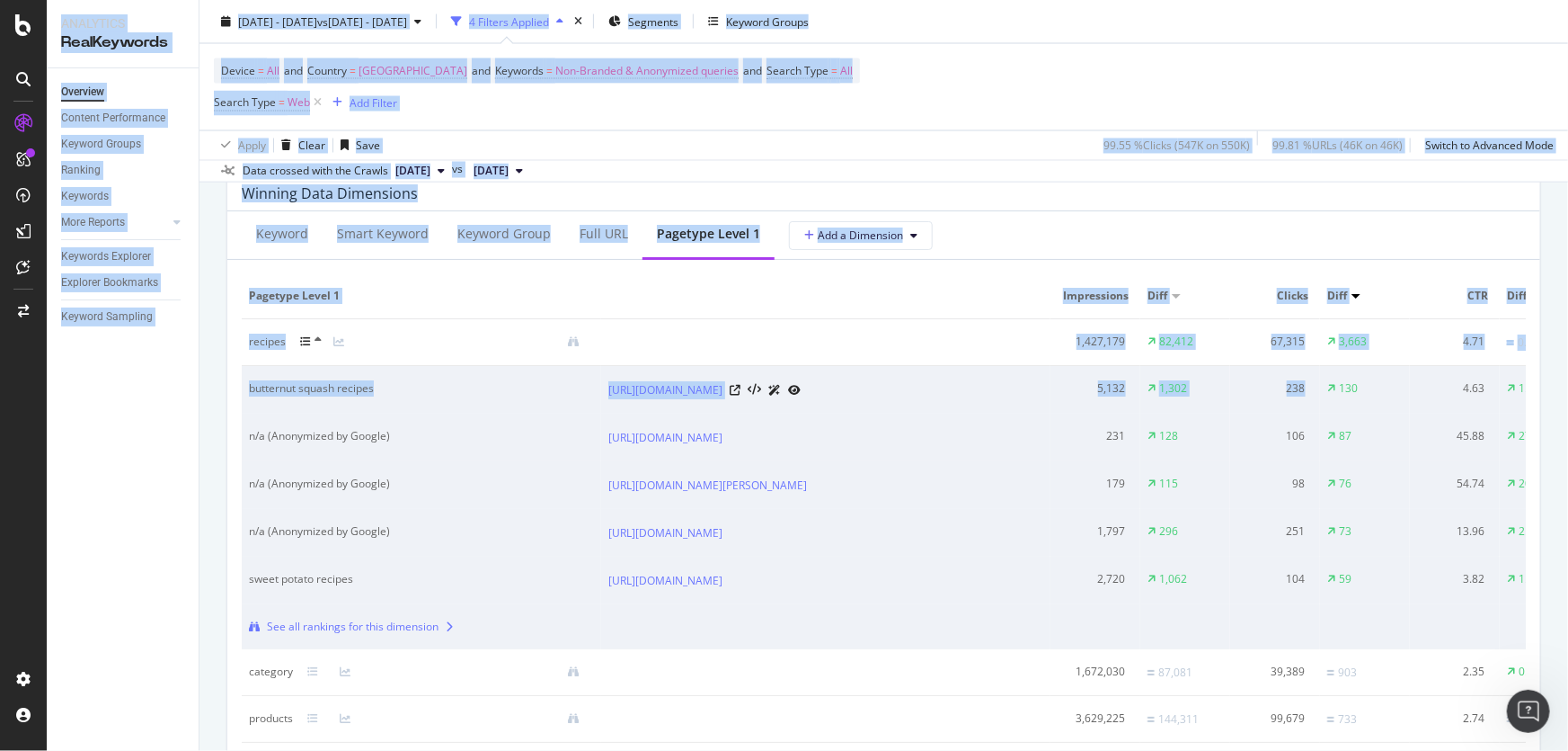
drag, startPoint x: 1303, startPoint y: 391, endPoint x: 509, endPoint y: 371, distance: 794.3
click at [185, 375] on div "Analytics RealKeywords Overview Content Performance Keyword Groups Ranking Keyw…" at bounding box center [807, 375] width 1521 height 751
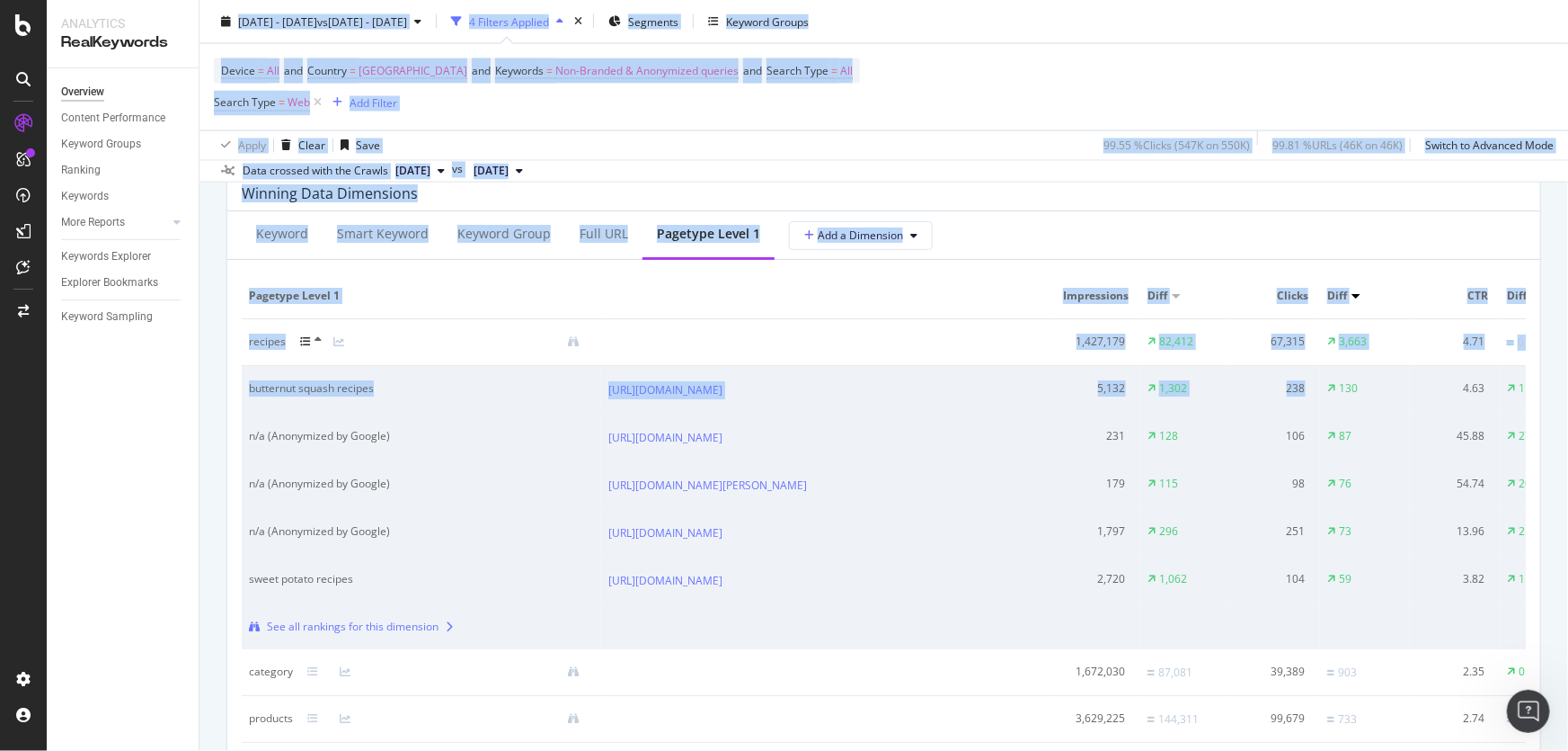
click at [839, 296] on th at bounding box center [825, 297] width 450 height 46
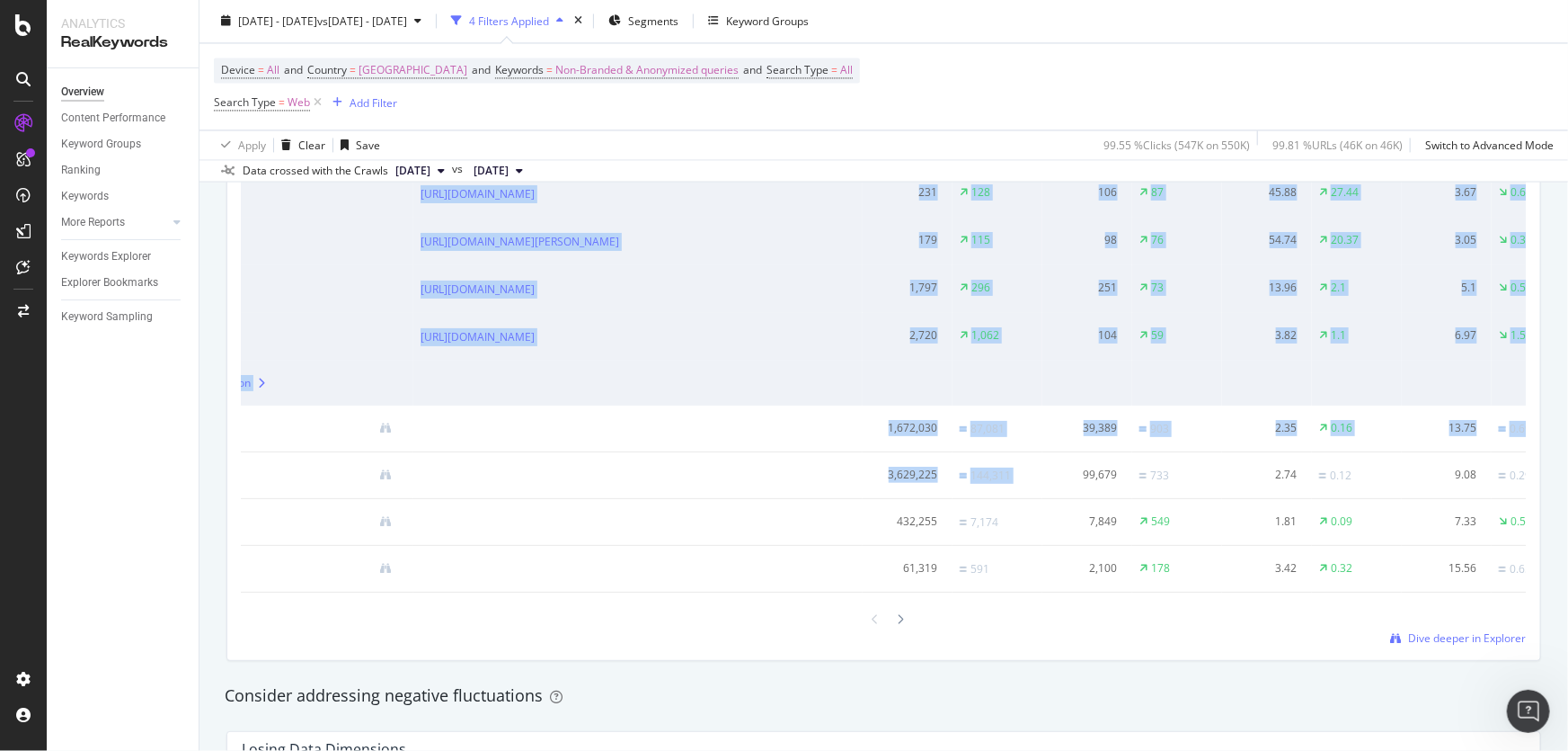
scroll to position [0, 254]
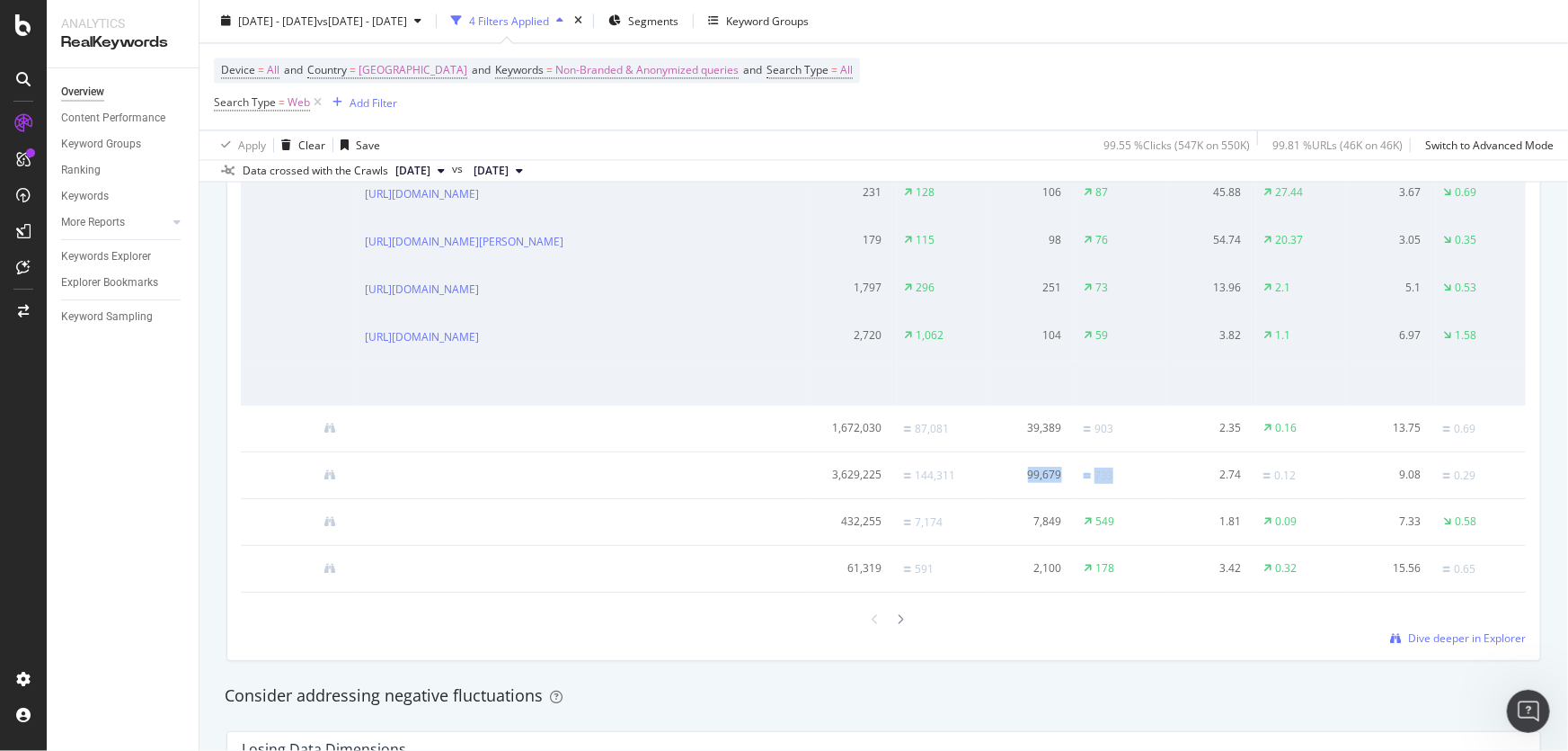
drag, startPoint x: 1243, startPoint y: 536, endPoint x: 1195, endPoint y: 548, distance: 49.5
click at [1195, 499] on tr "products 3,629,225 144,311 99,679 733 2.74 0.12 9.08 0.29" at bounding box center [761, 476] width 1527 height 47
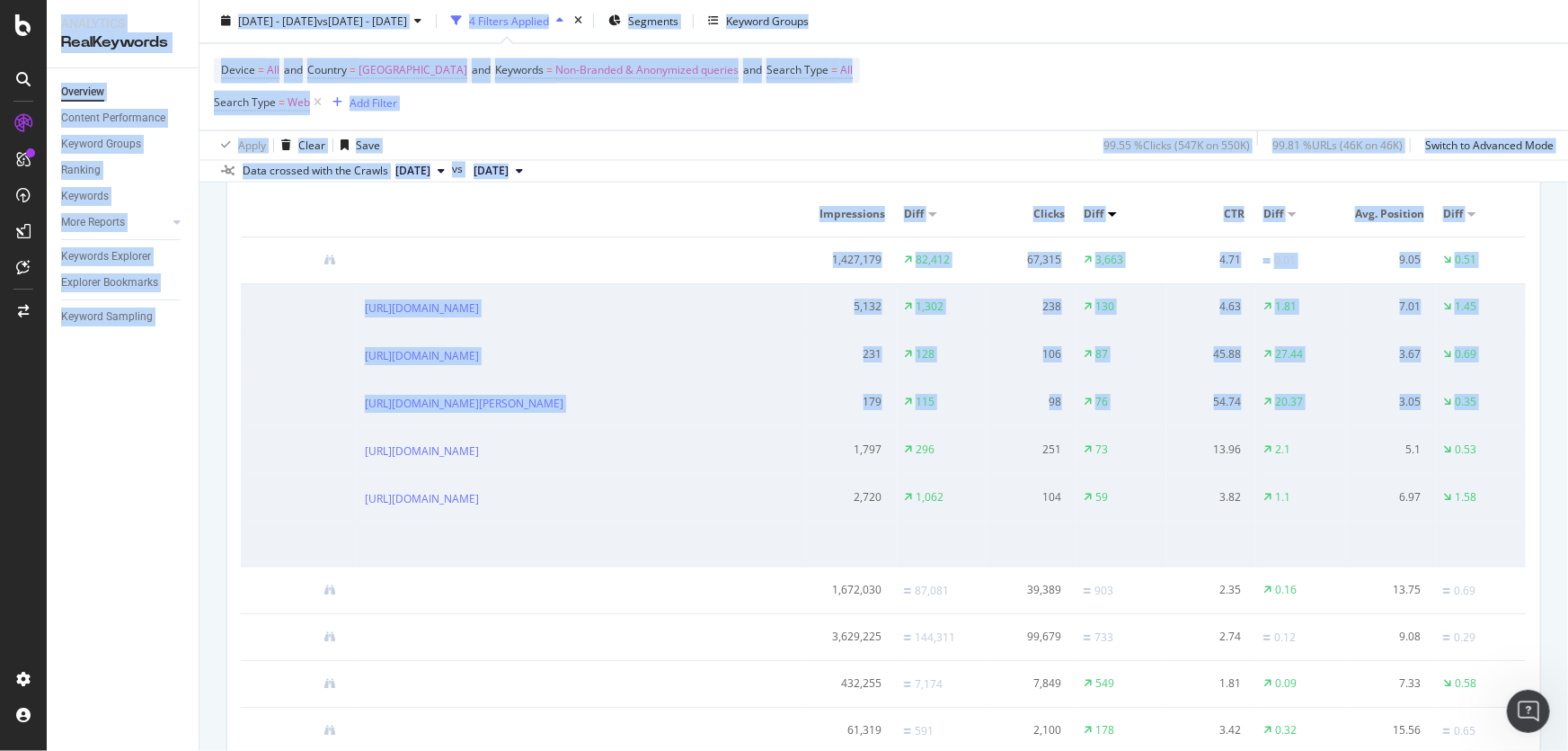
scroll to position [0, 0]
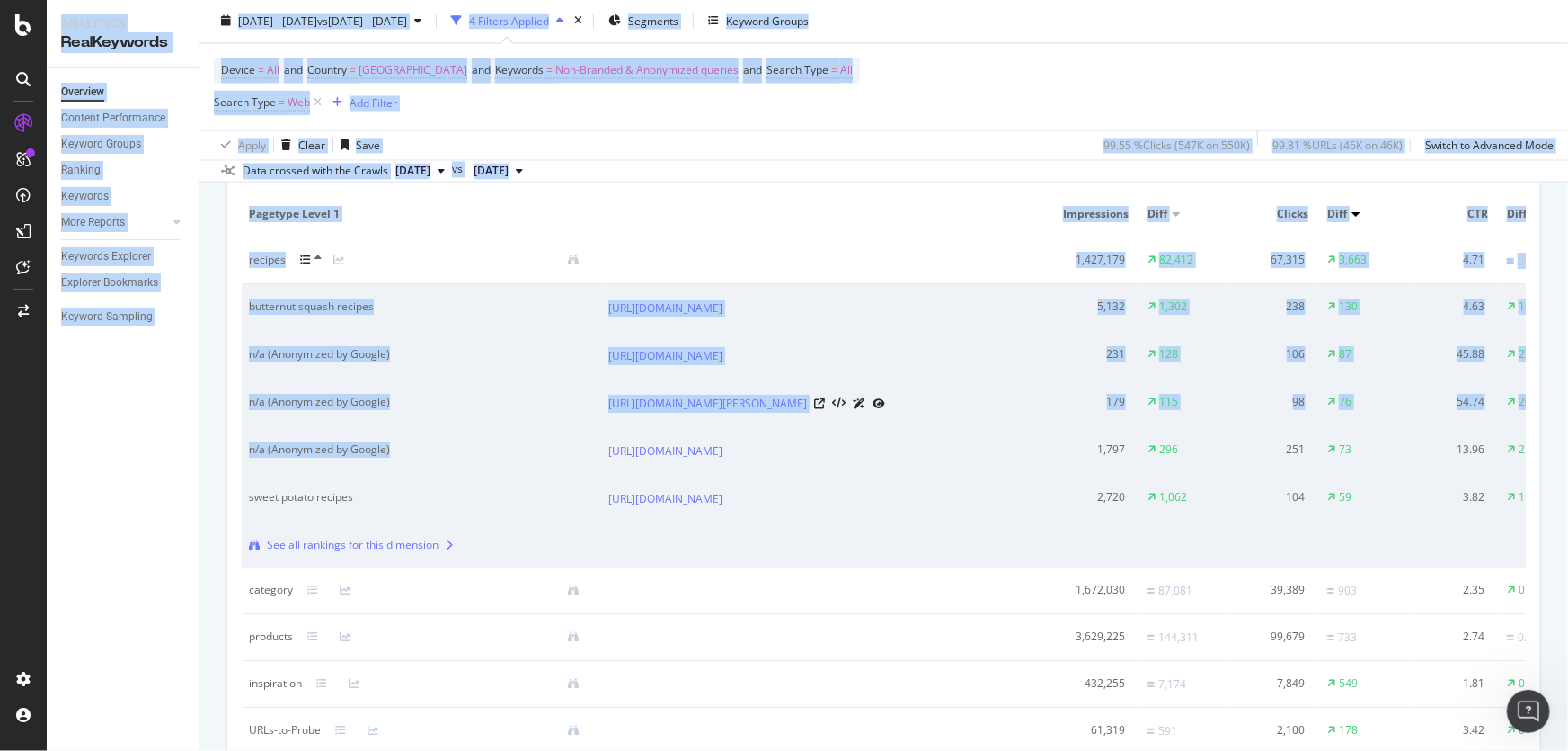
drag, startPoint x: 560, startPoint y: 481, endPoint x: 287, endPoint y: 463, distance: 273.6
click at [9, 484] on div "Analytics RealKeywords Overview Content Performance Keyword Groups Ranking Keyw…" at bounding box center [784, 375] width 1568 height 751
click at [434, 411] on div "n/a (Anonymized by Google)" at bounding box center [404, 403] width 311 height 16
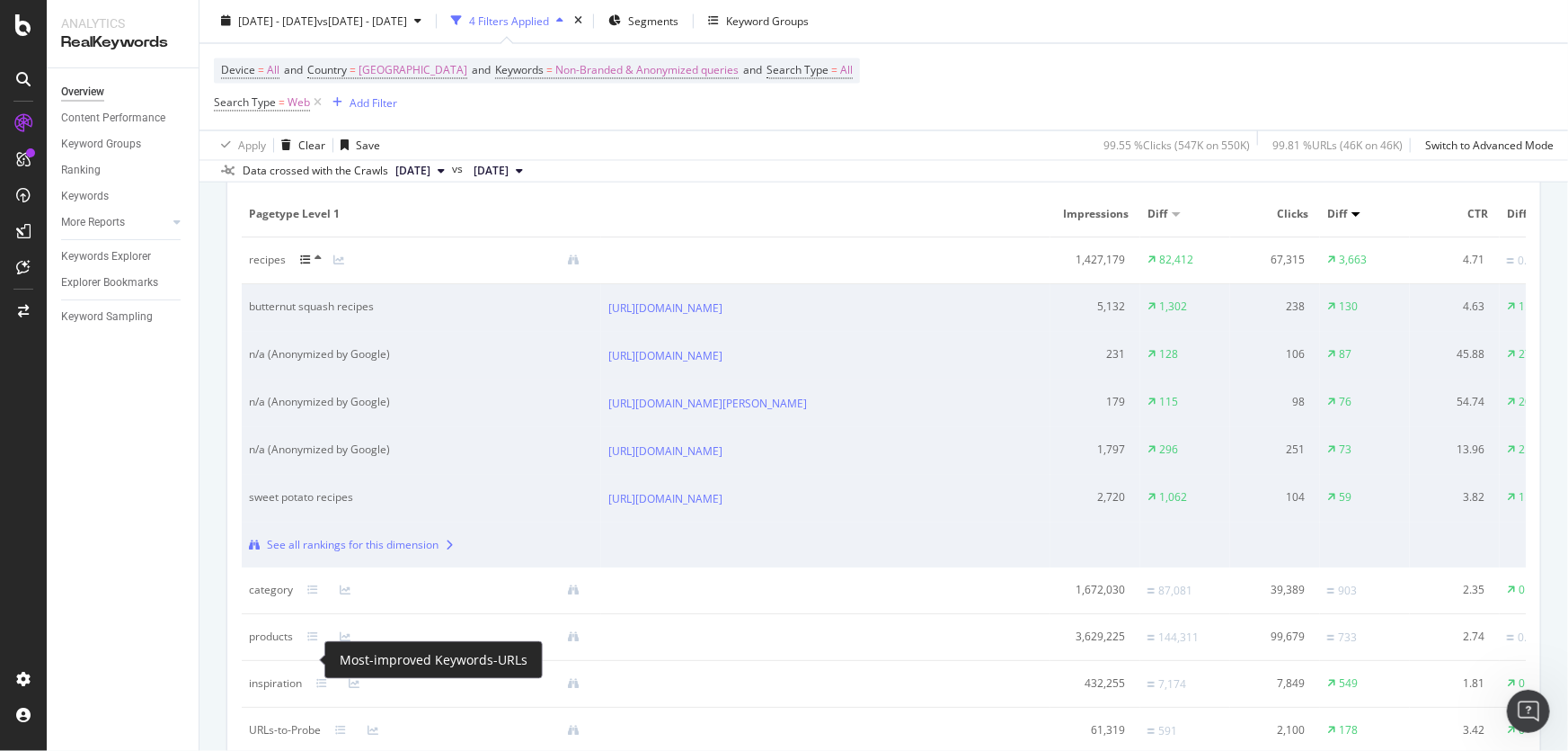
click at [317, 596] on div at bounding box center [324, 591] width 32 height 11
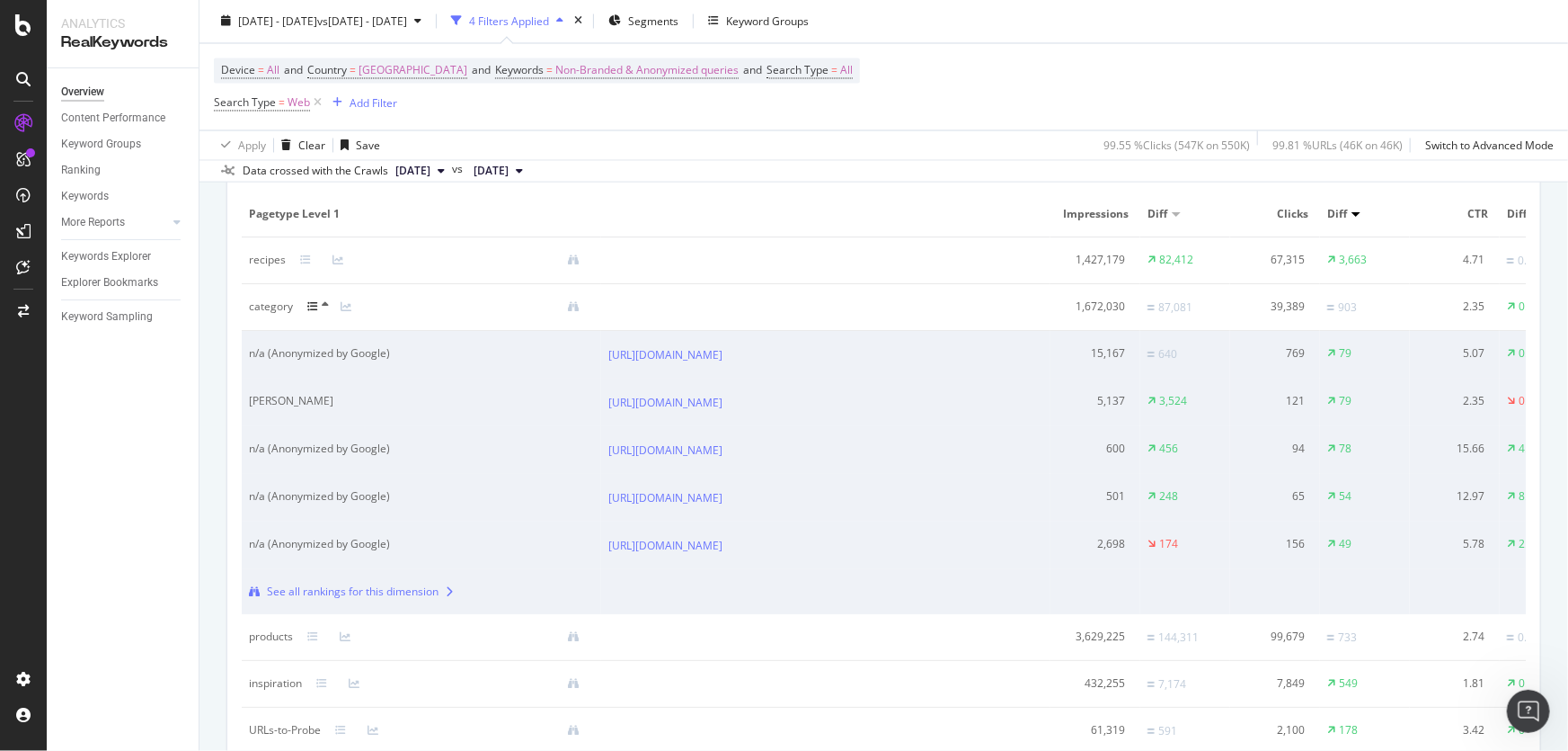
click at [315, 303] on icon at bounding box center [313, 307] width 11 height 11
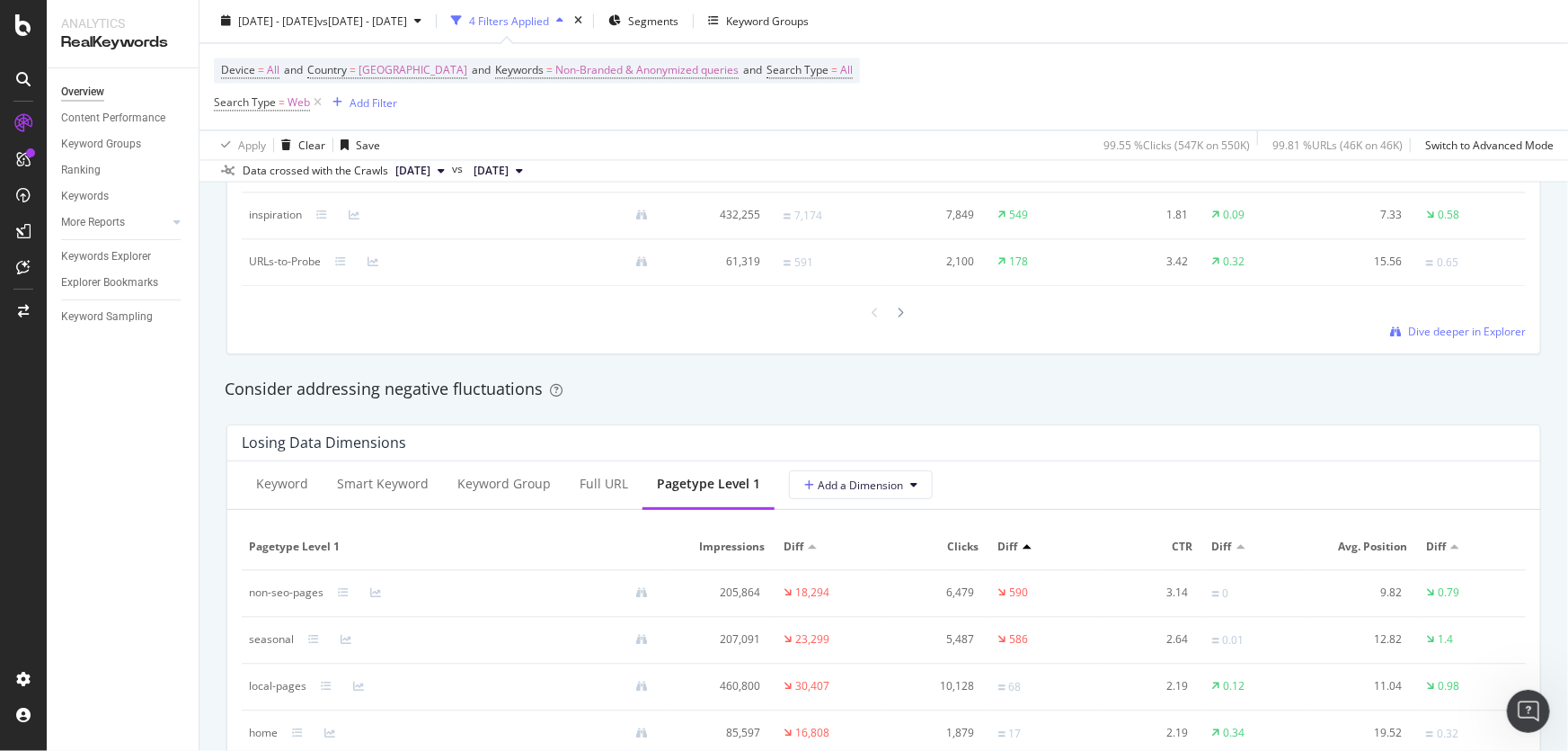
scroll to position [2043, 0]
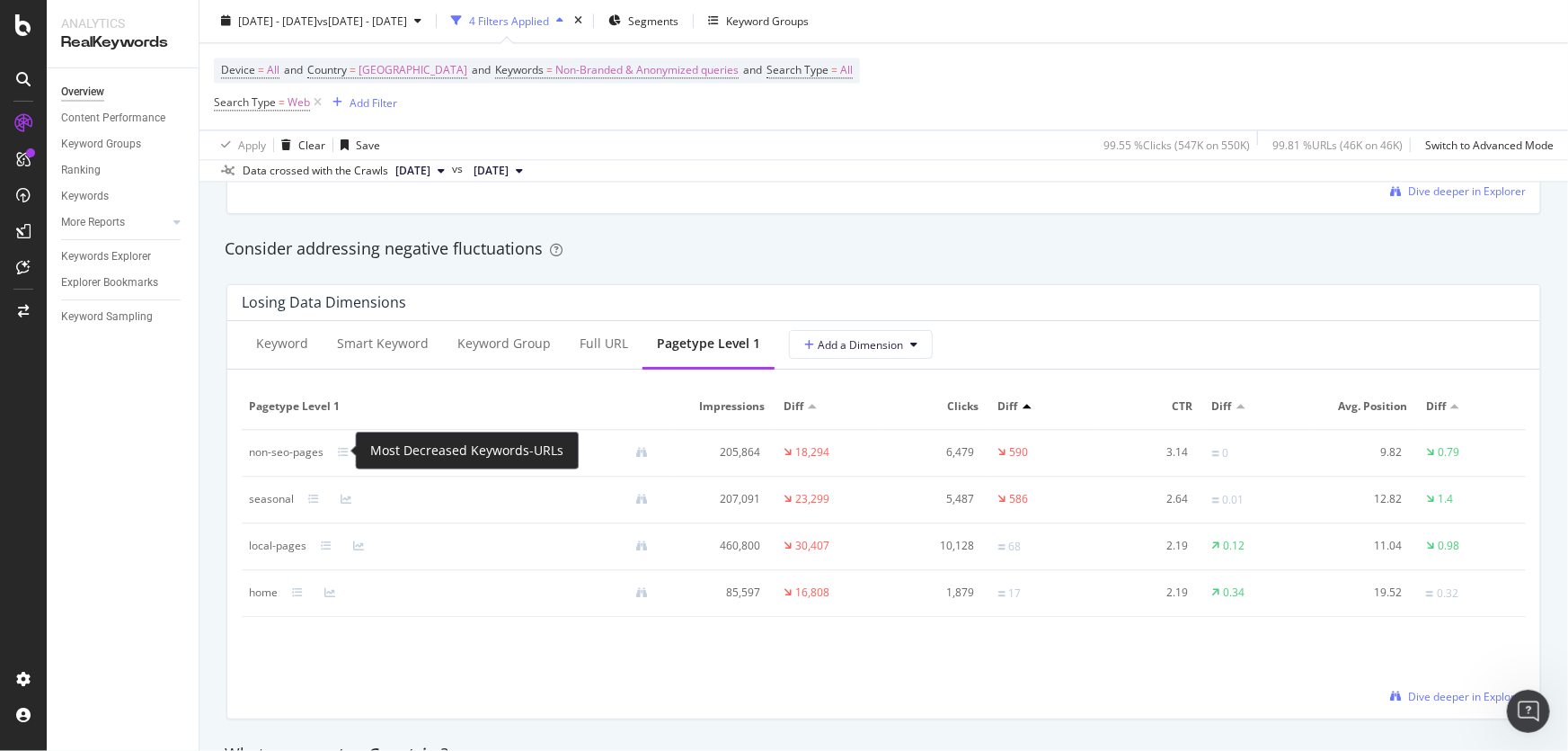
click at [351, 447] on div at bounding box center [354, 453] width 32 height 11
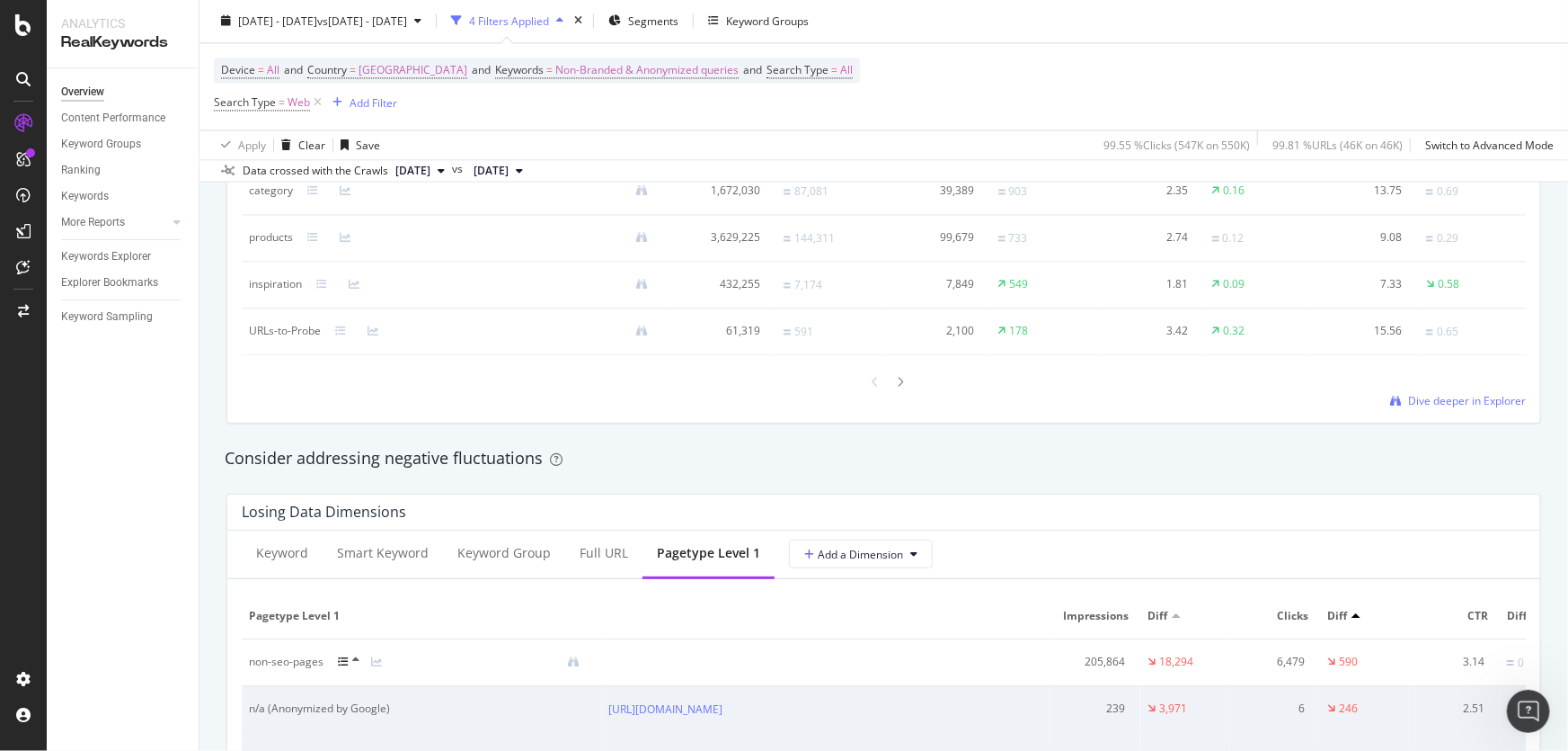
scroll to position [1799, 0]
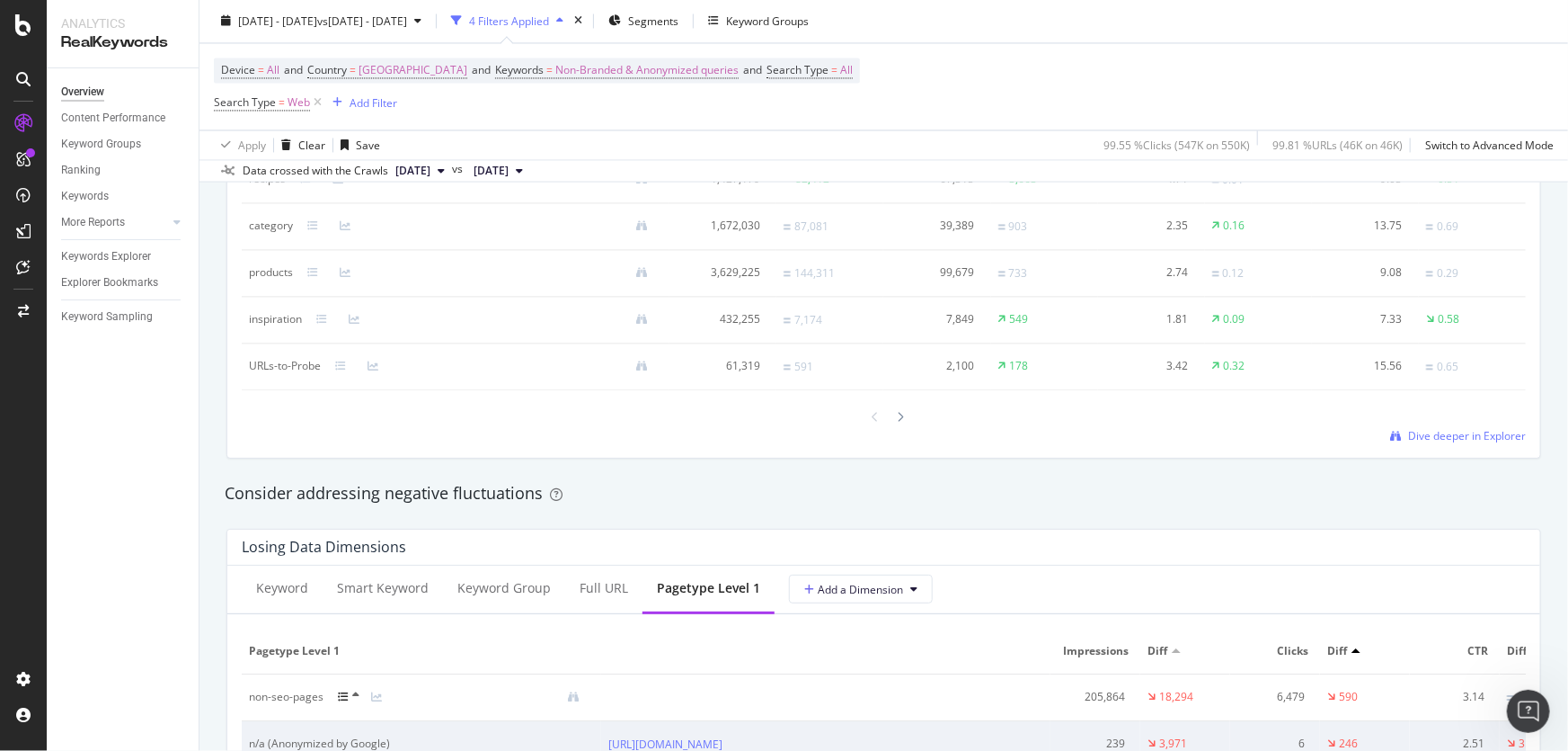
click at [311, 264] on div "products" at bounding box center [455, 272] width 414 height 16
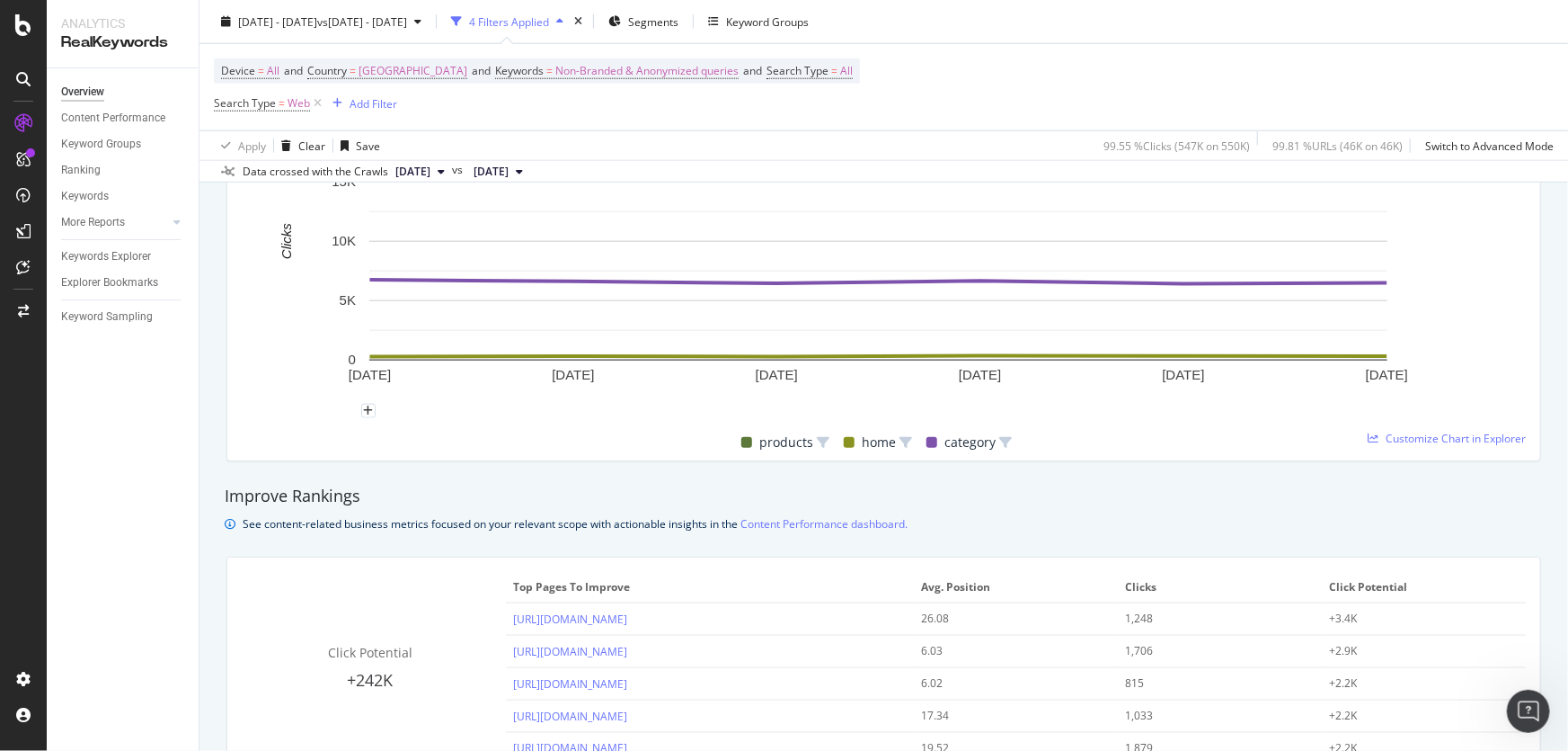
scroll to position [899, 0]
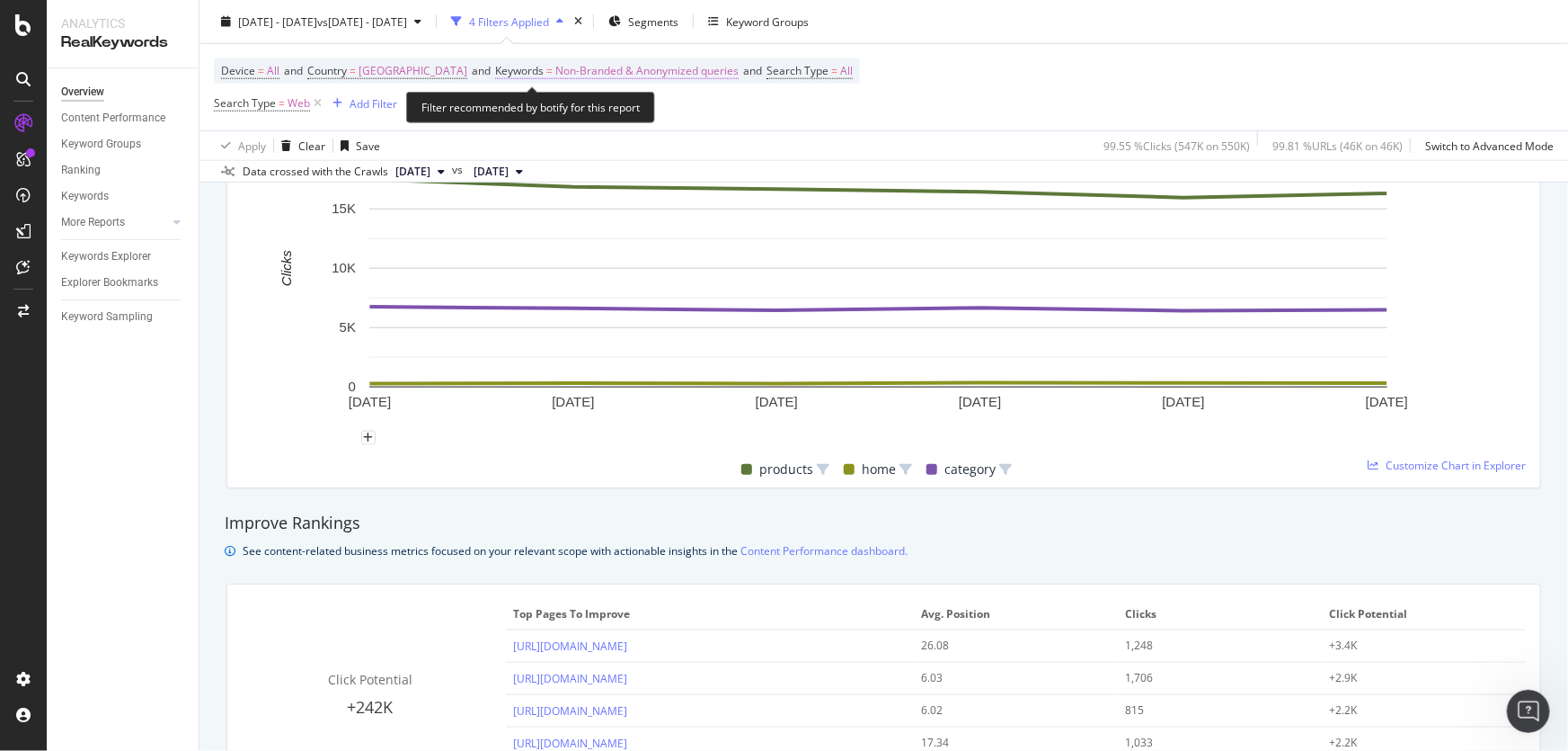
click at [557, 73] on span "Non-Branded & Anonymized queries" at bounding box center [646, 71] width 183 height 25
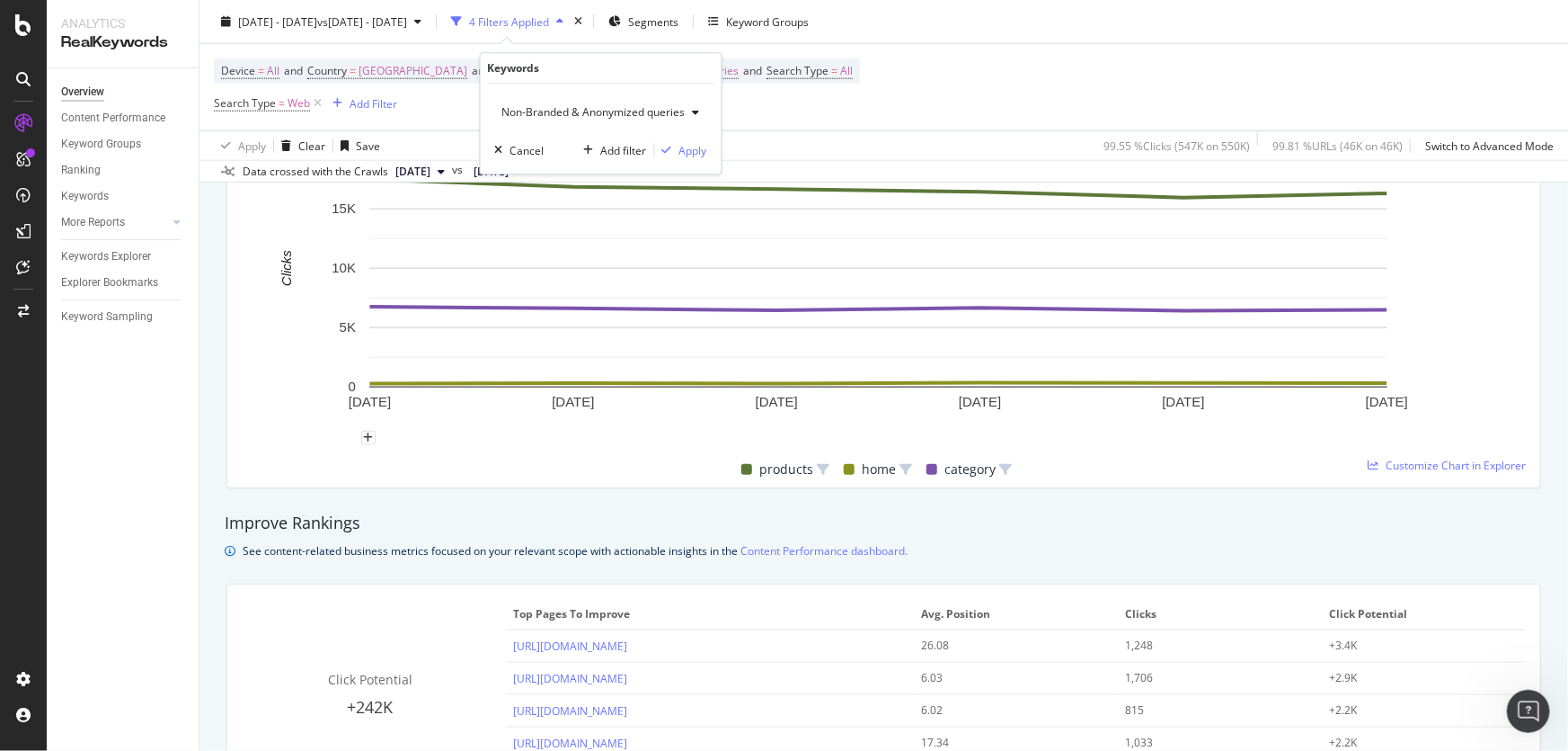
click at [579, 111] on span "Non-Branded & Anonymized queries" at bounding box center [590, 112] width 190 height 15
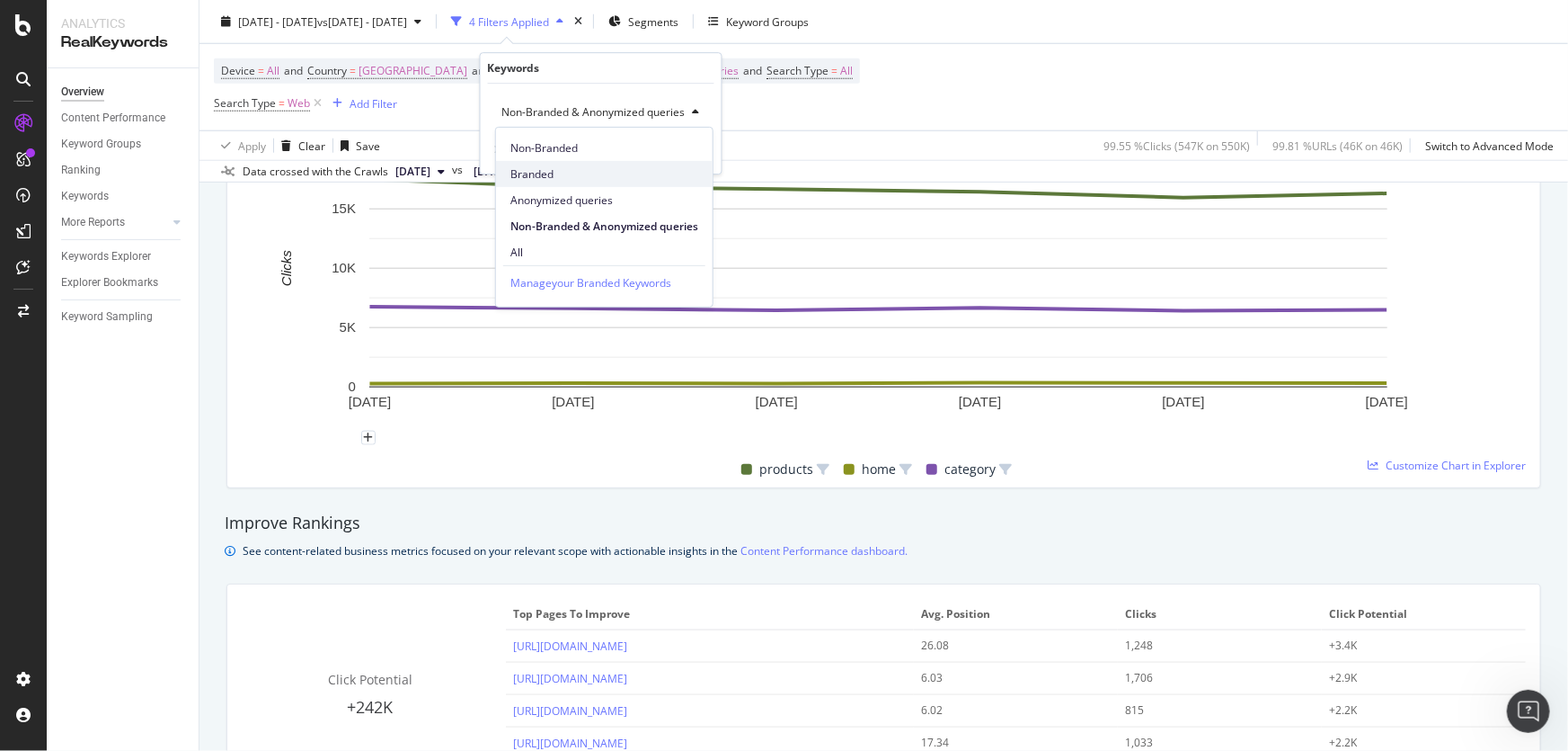
click at [550, 179] on span "Branded" at bounding box center [604, 174] width 187 height 16
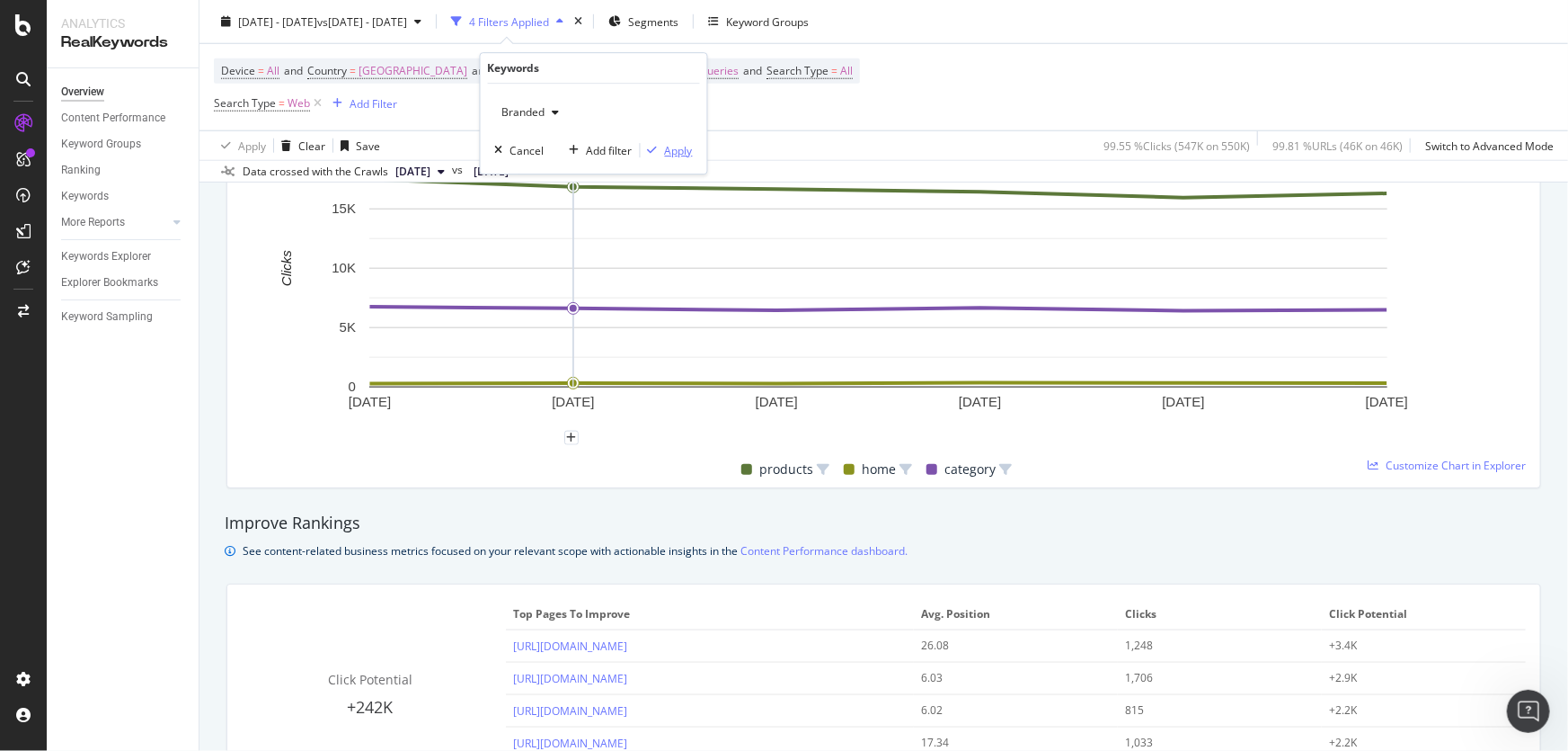
click at [674, 153] on div "Apply" at bounding box center [679, 151] width 28 height 15
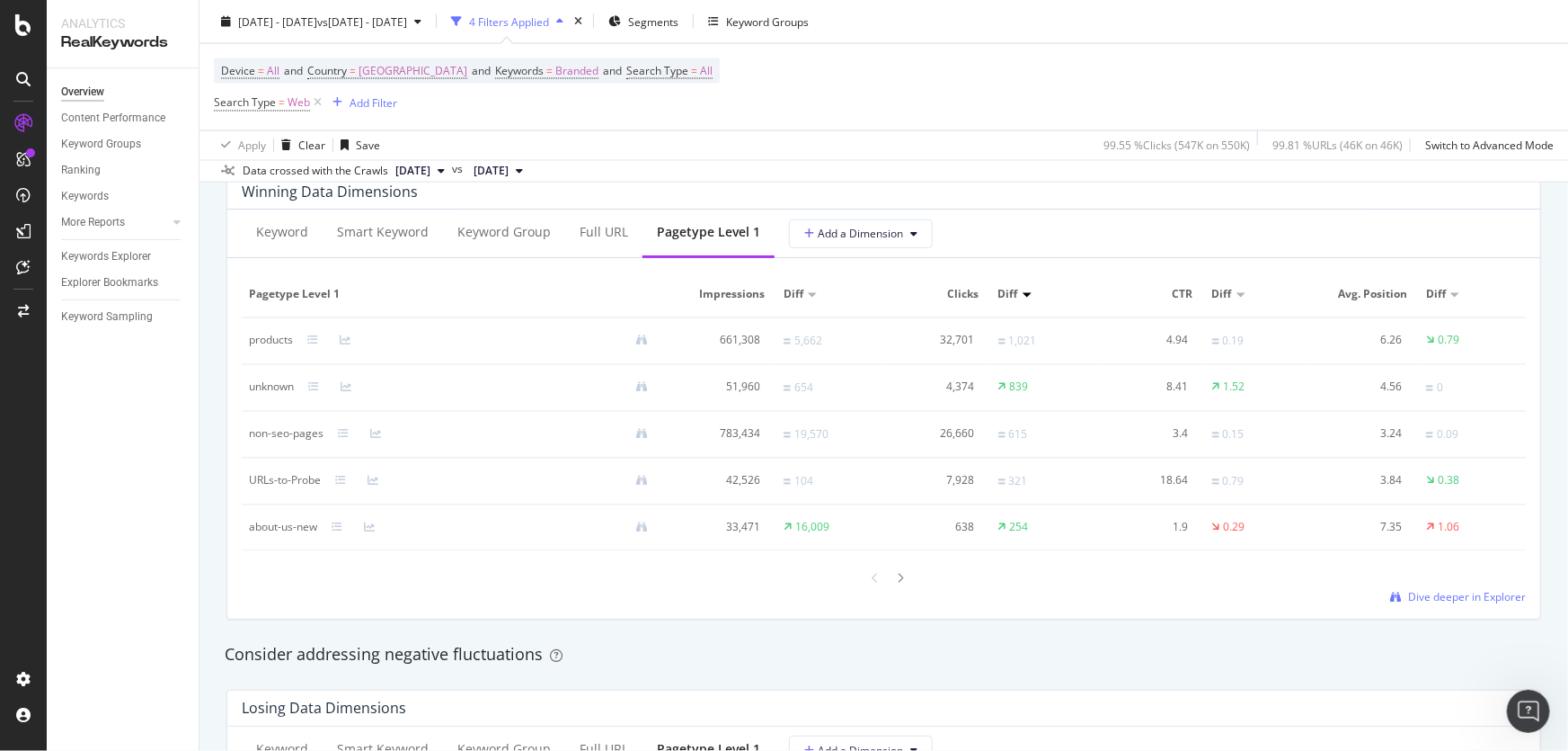
scroll to position [1635, 0]
click at [317, 344] on icon at bounding box center [313, 343] width 11 height 11
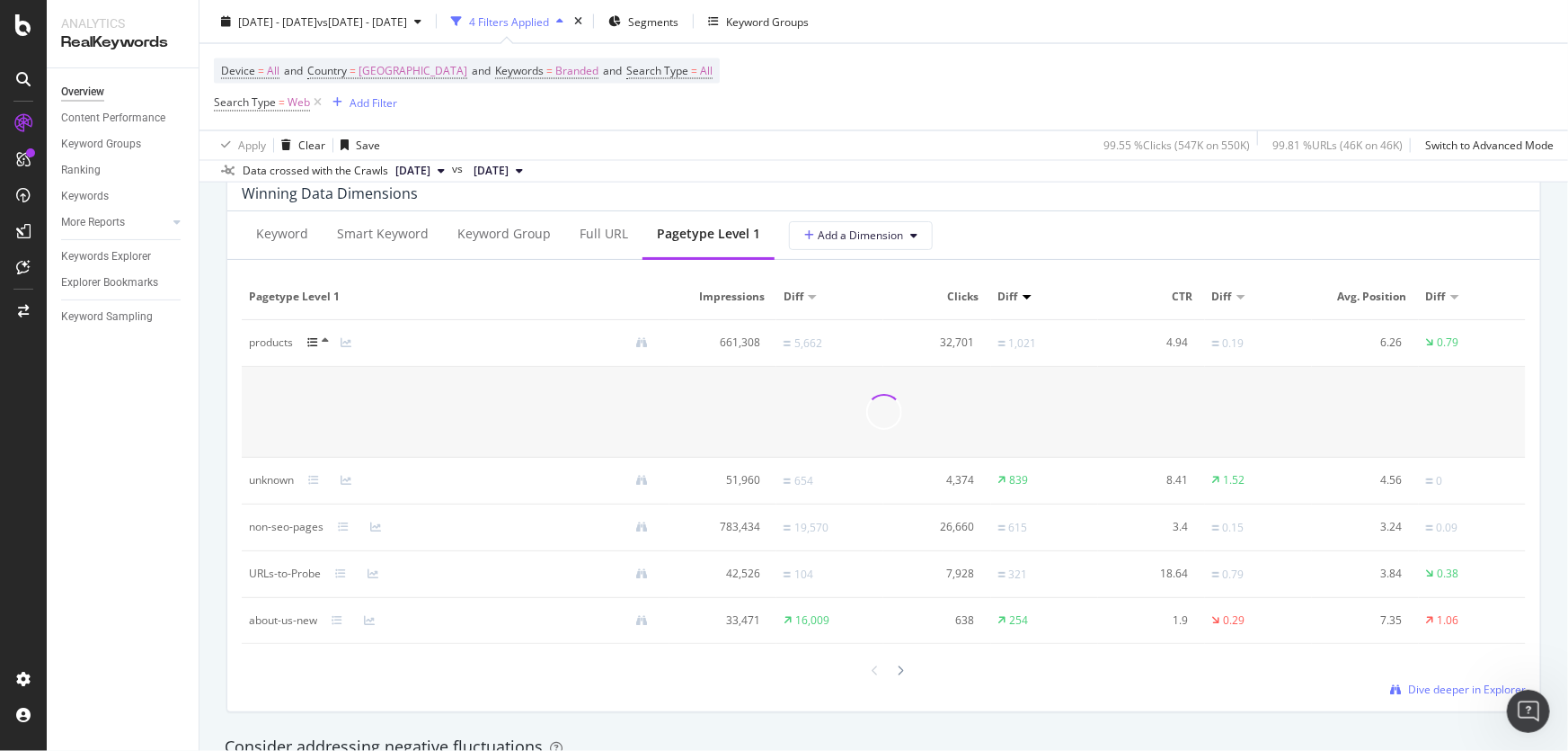
click at [317, 344] on icon at bounding box center [313, 343] width 11 height 11
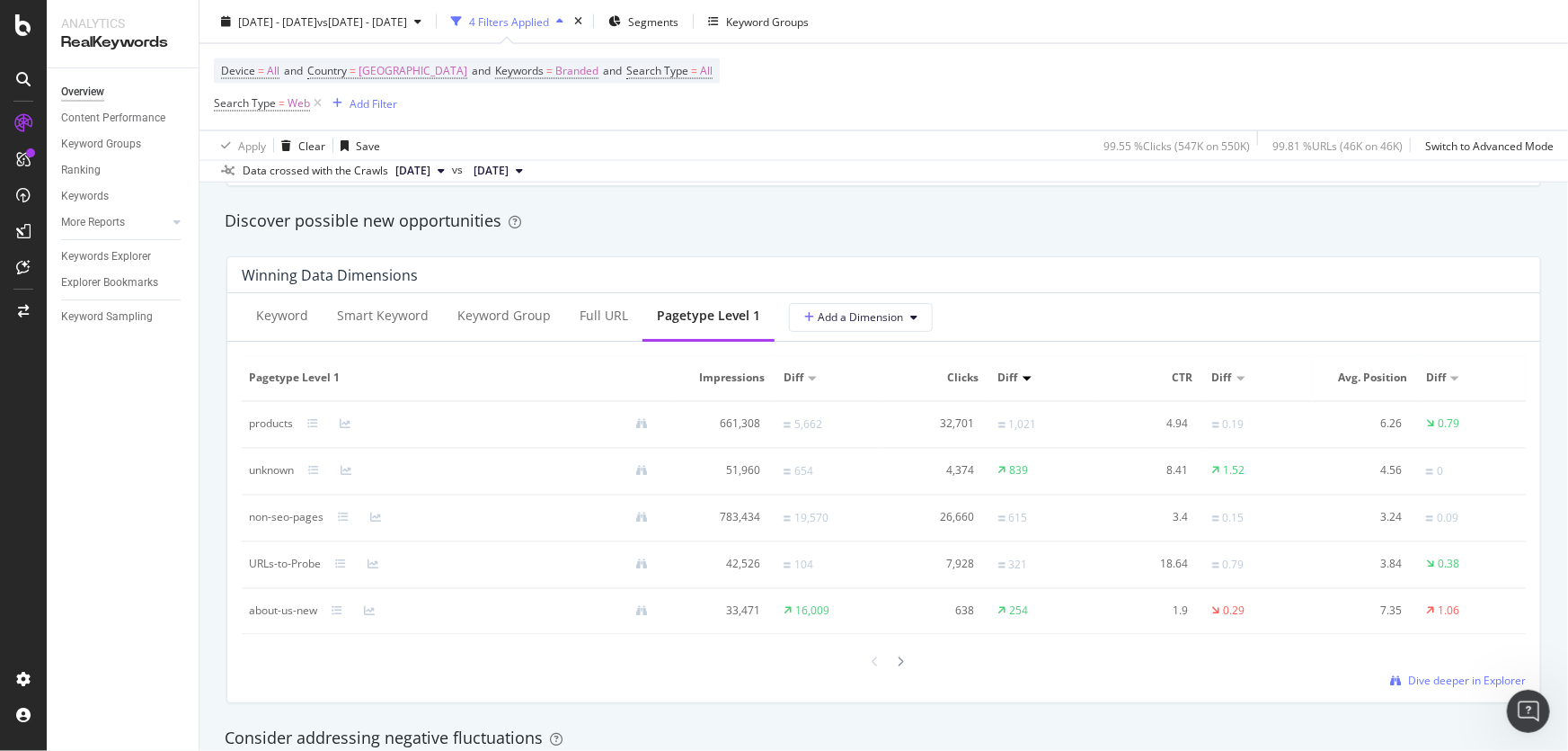
scroll to position [1961, 0]
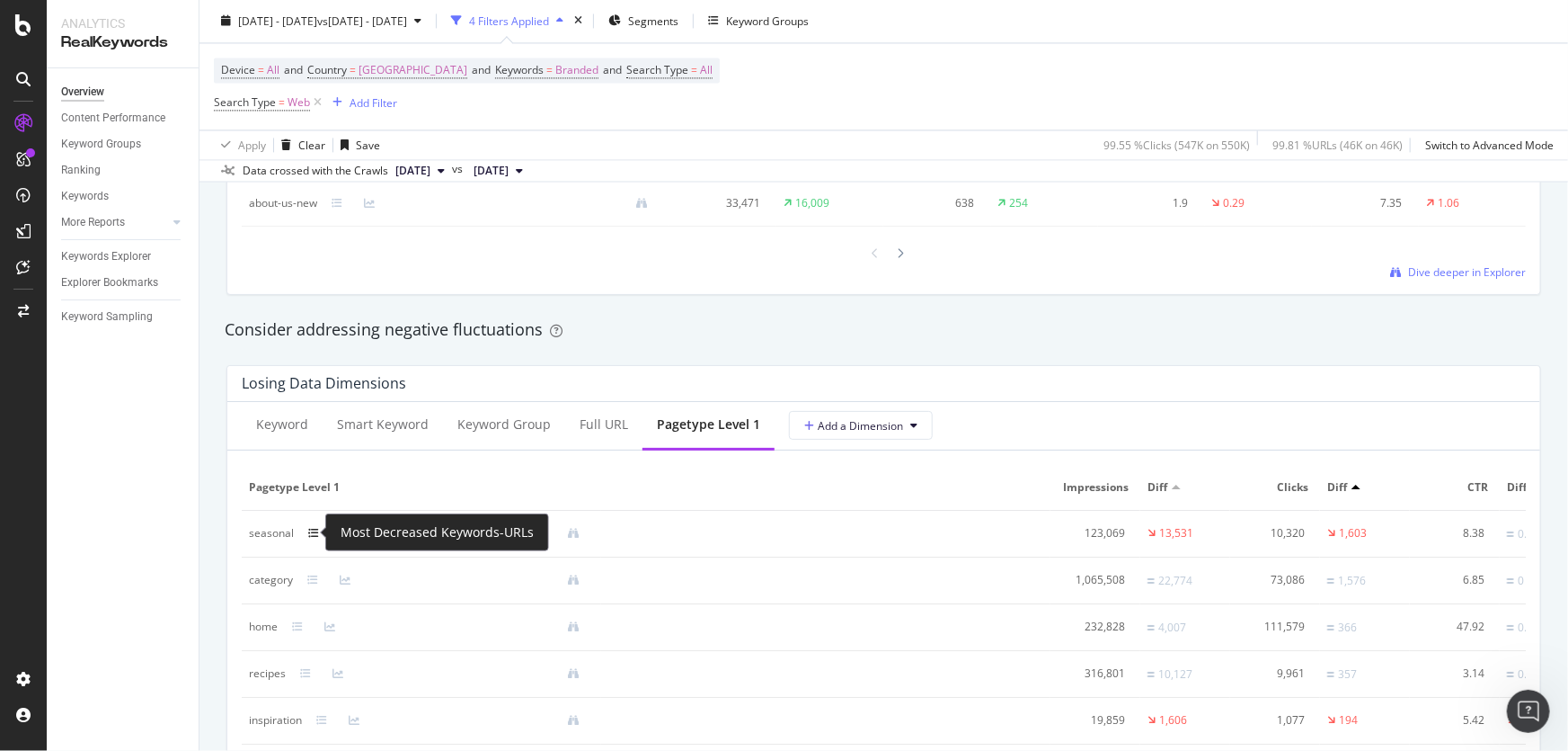
click at [311, 536] on icon at bounding box center [314, 533] width 11 height 11
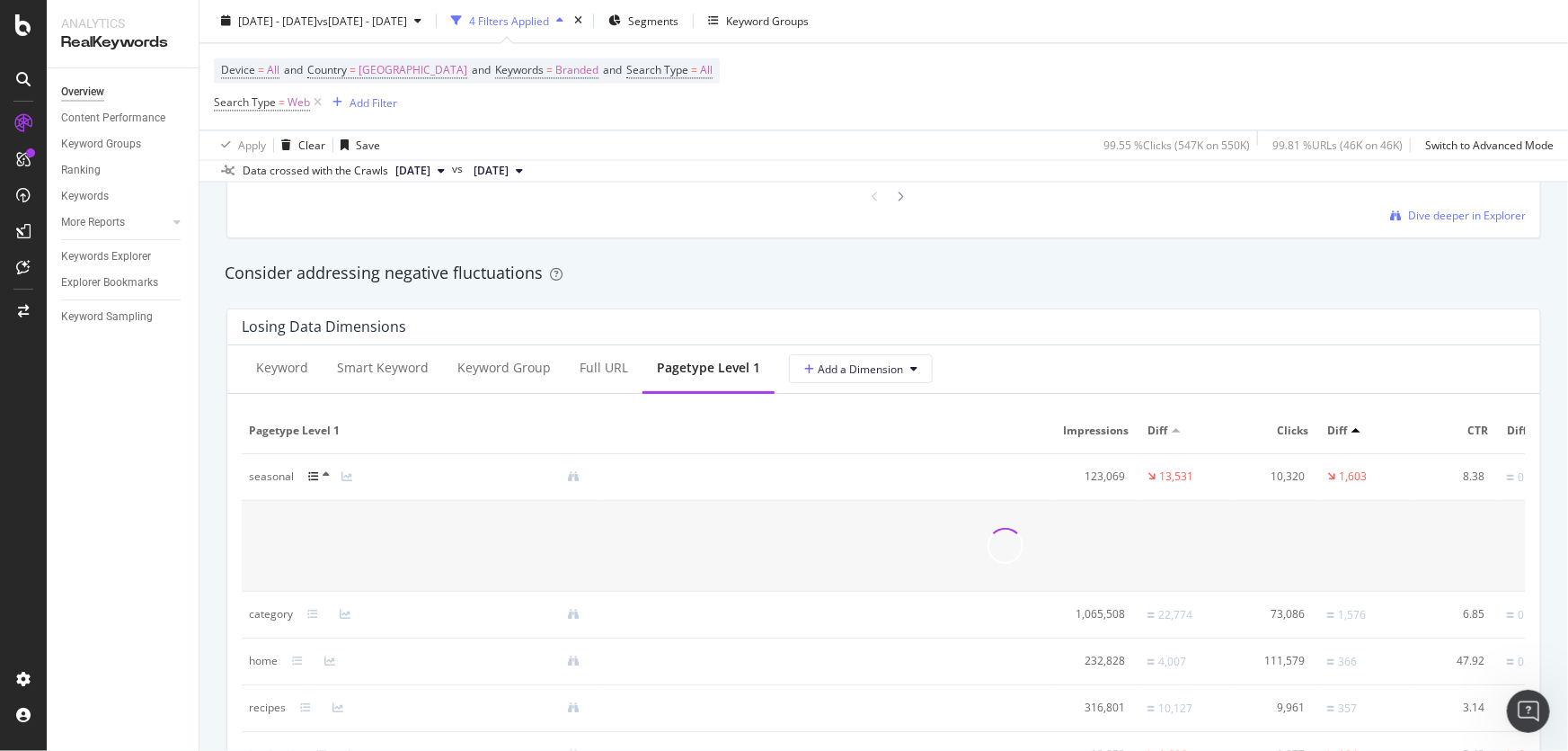
scroll to position [2043, 0]
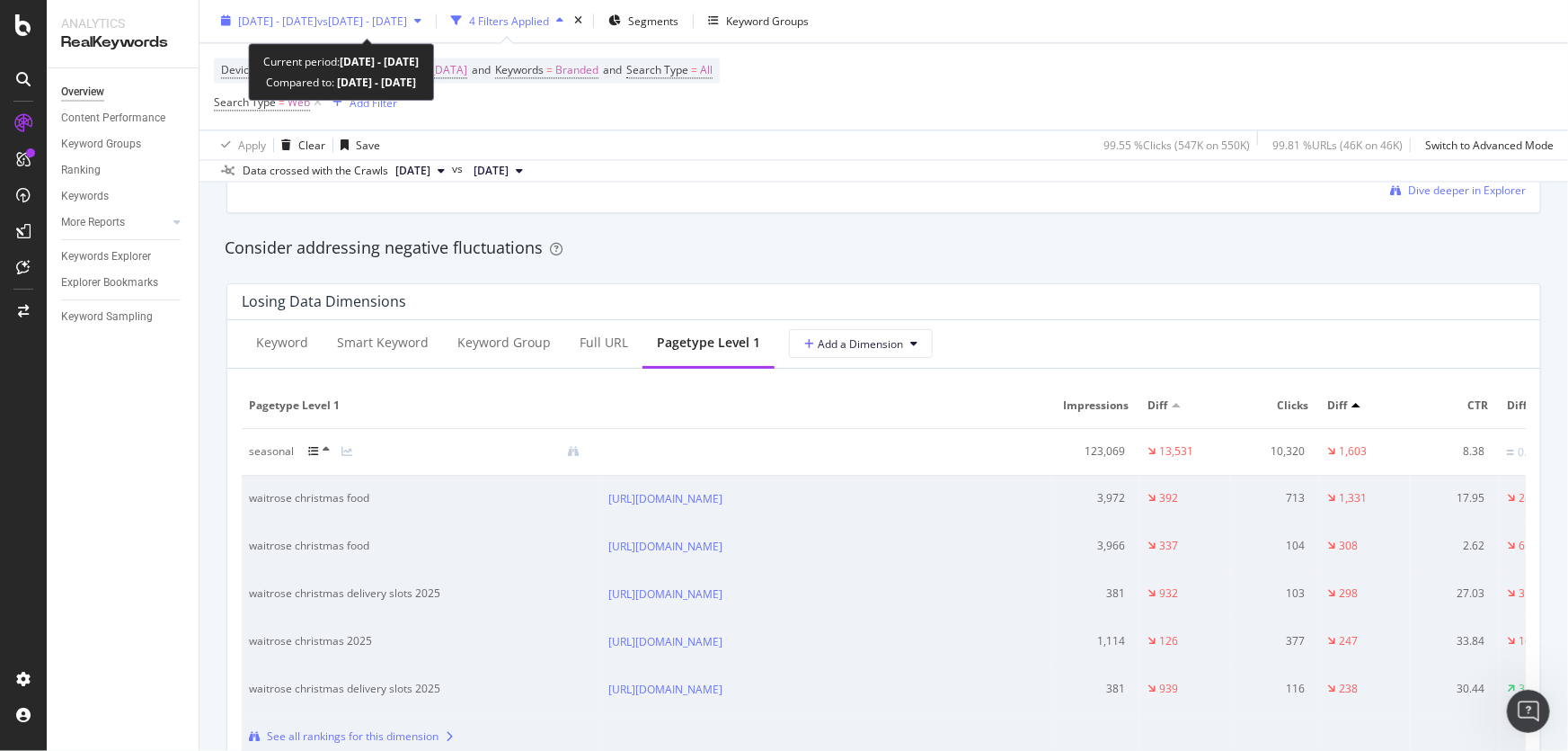
click at [407, 25] on span "vs [DATE] - [DATE]" at bounding box center [362, 21] width 90 height 15
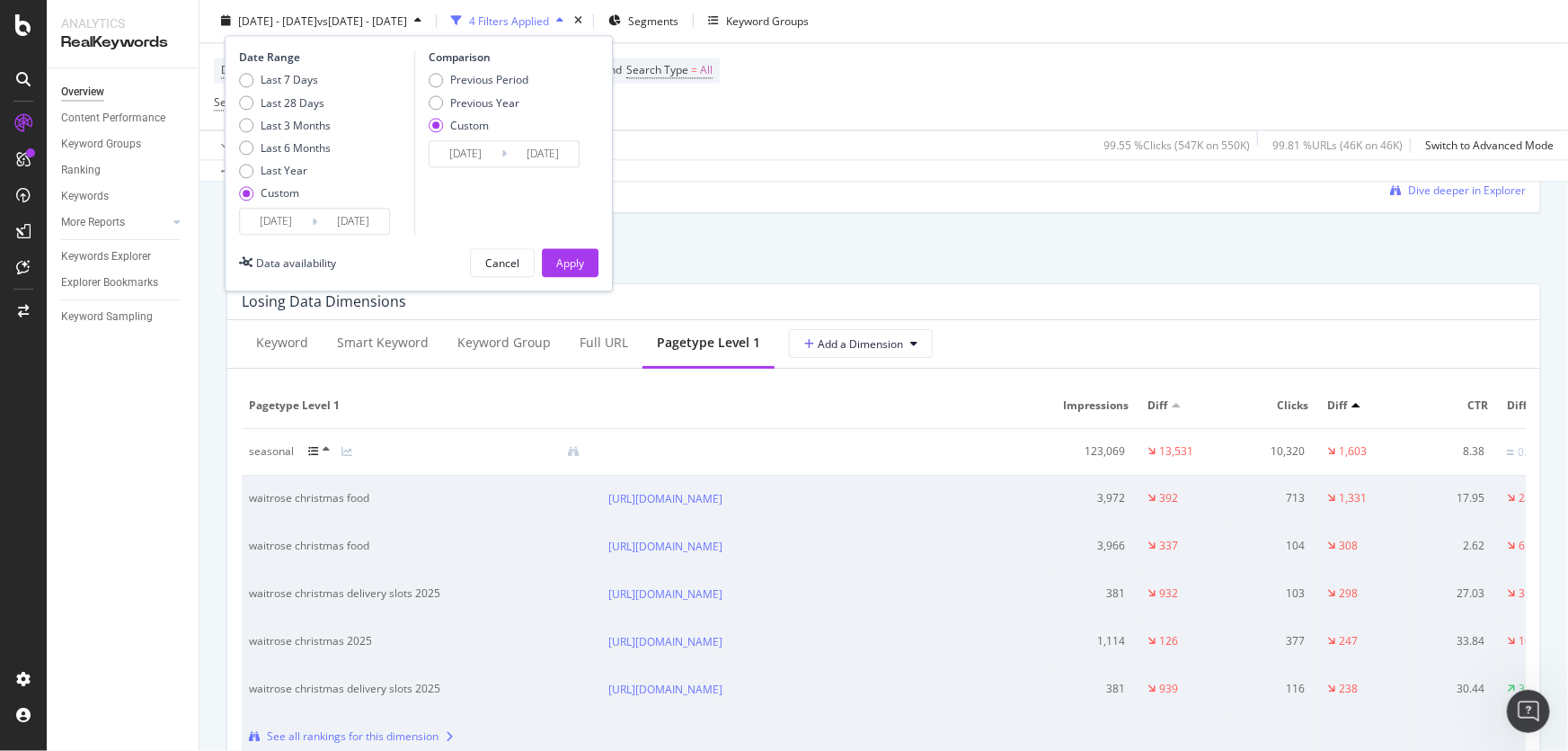
click at [285, 219] on input "[DATE]" at bounding box center [276, 222] width 72 height 25
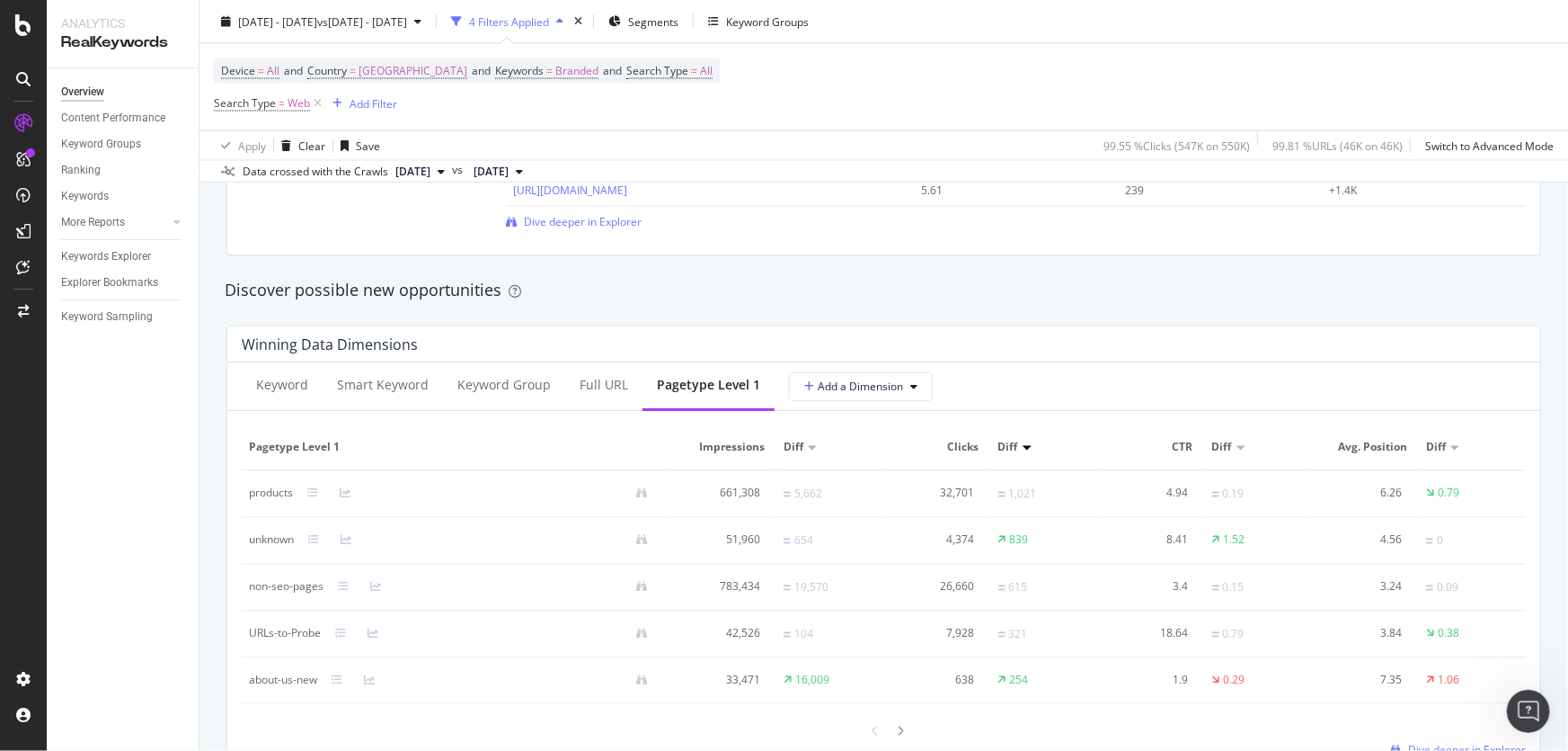
scroll to position [1471, 0]
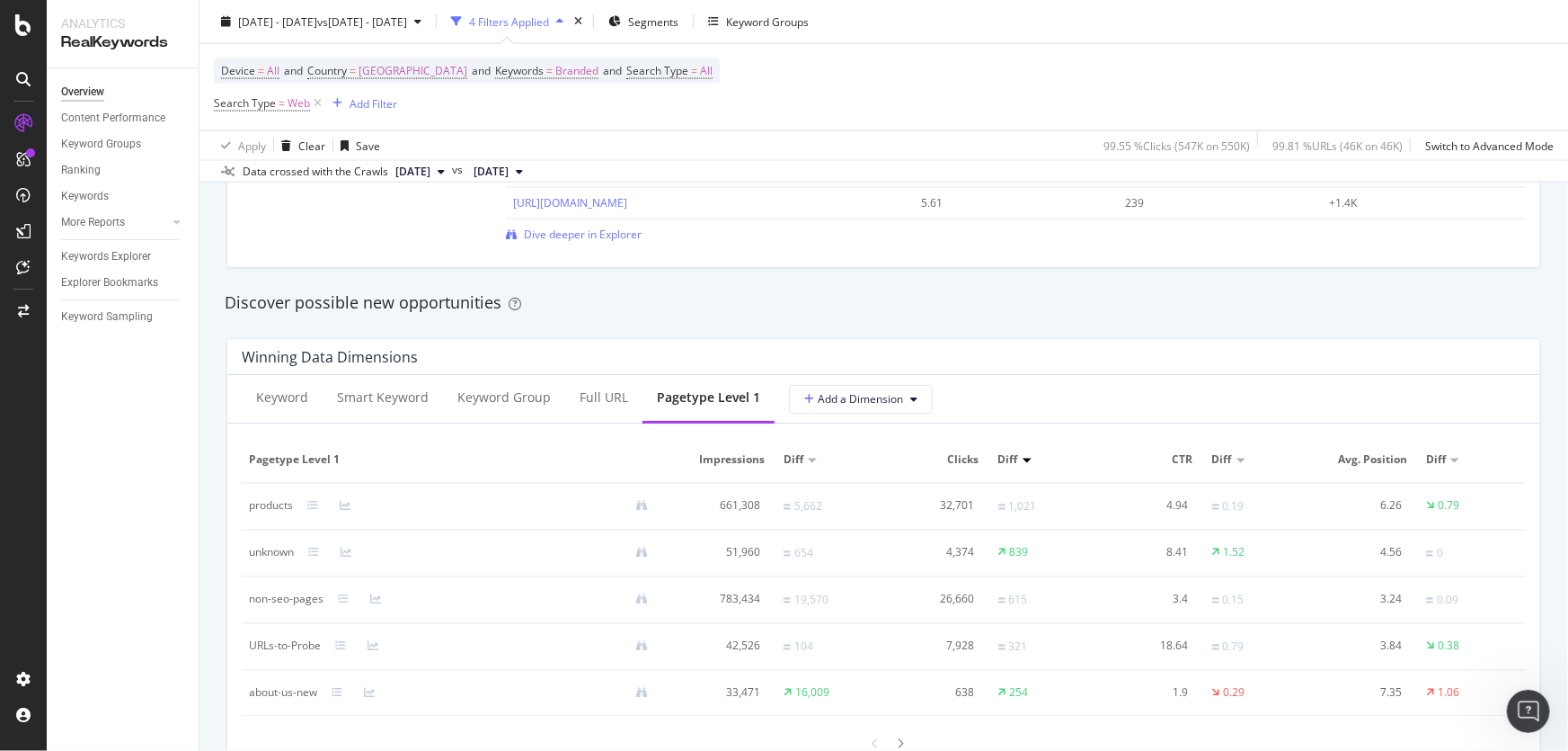
click at [315, 512] on div "products" at bounding box center [455, 507] width 414 height 16
click at [312, 507] on icon at bounding box center [313, 507] width 11 height 11
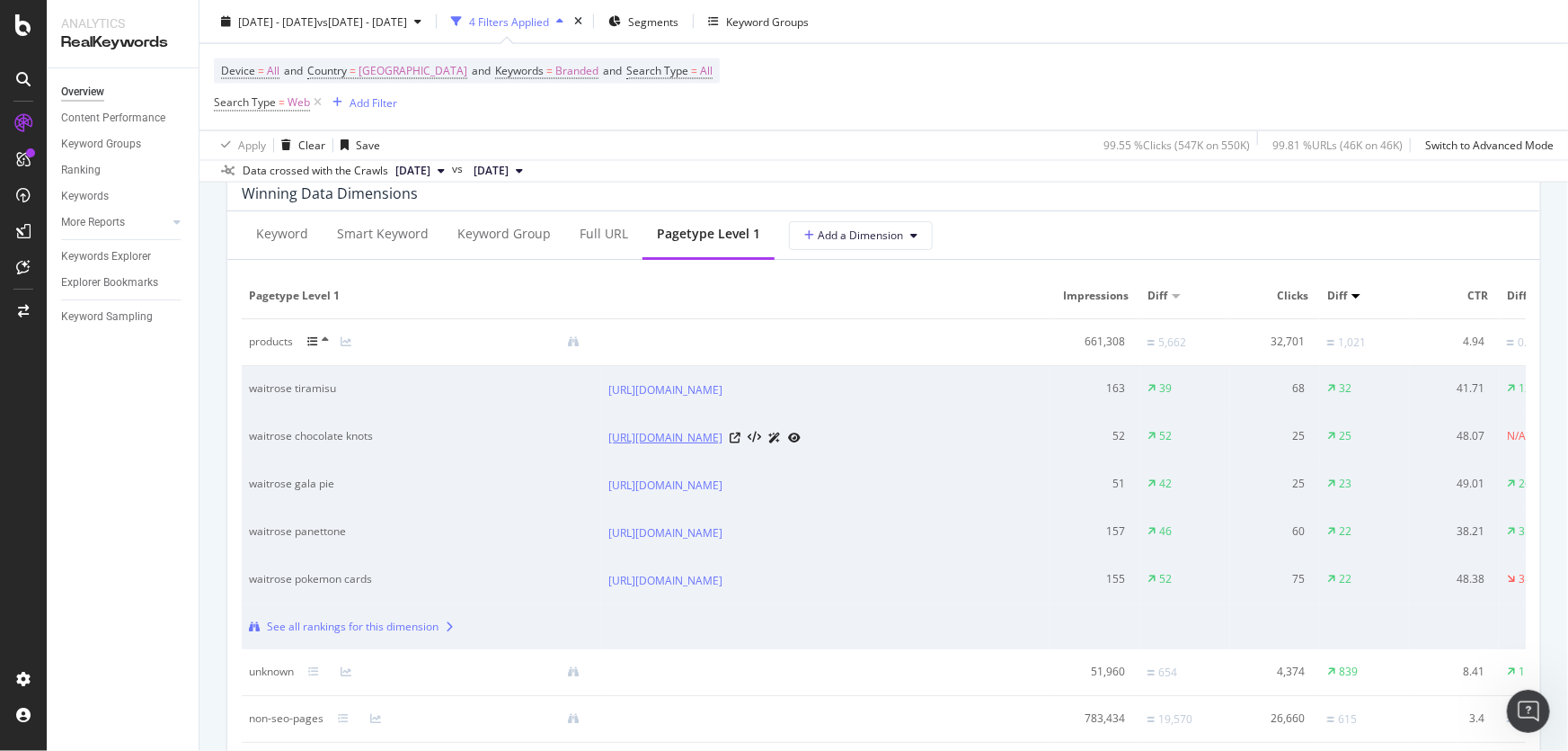
scroll to position [1799, 0]
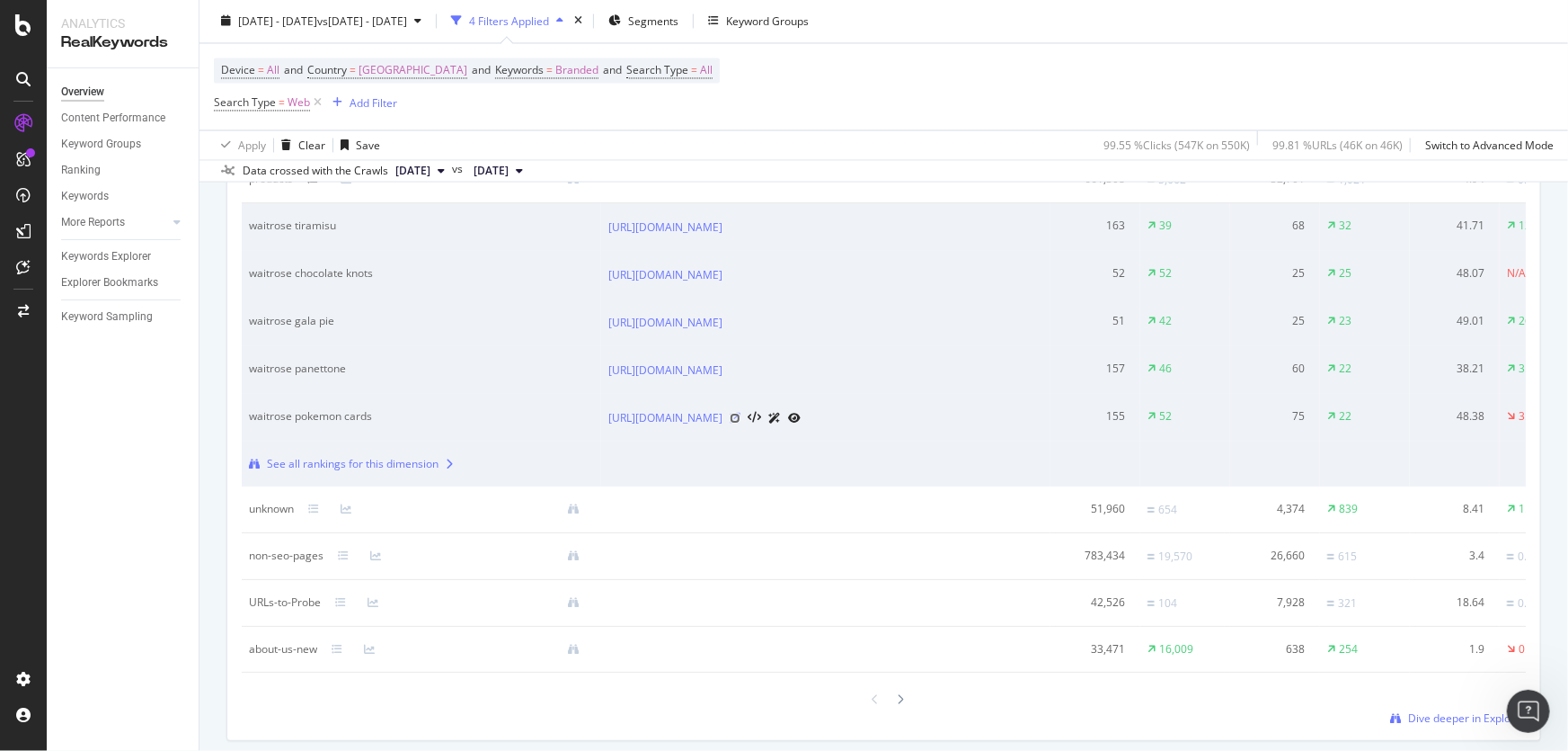
click at [741, 424] on icon at bounding box center [735, 418] width 11 height 11
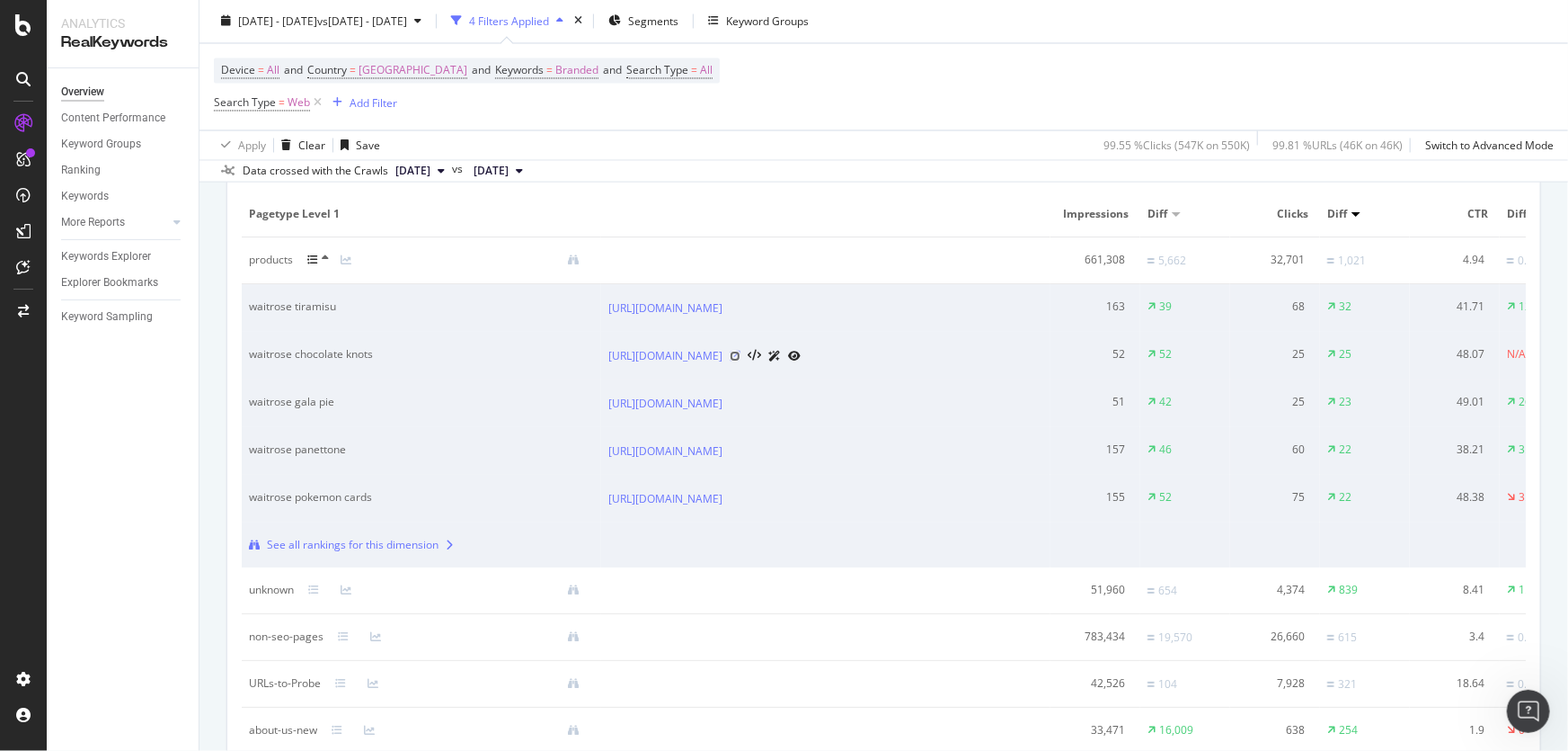
click at [741, 362] on icon at bounding box center [735, 357] width 11 height 11
click at [741, 315] on icon at bounding box center [735, 309] width 11 height 11
click at [741, 458] on icon at bounding box center [735, 453] width 11 height 11
click at [397, 380] on td "waitrose chocolate knots" at bounding box center [421, 356] width 360 height 48
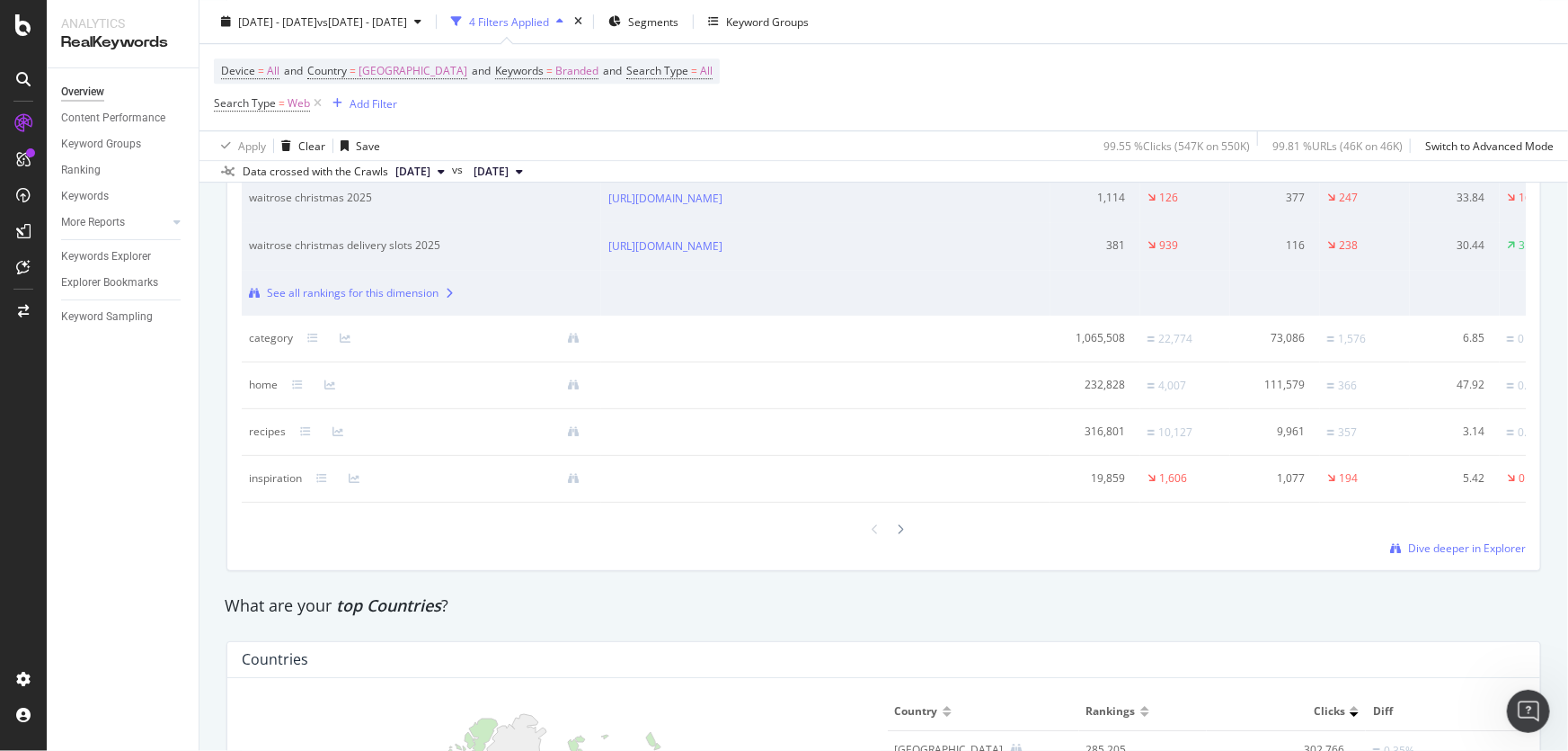
scroll to position [2779, 0]
